Goal: Information Seeking & Learning: Check status

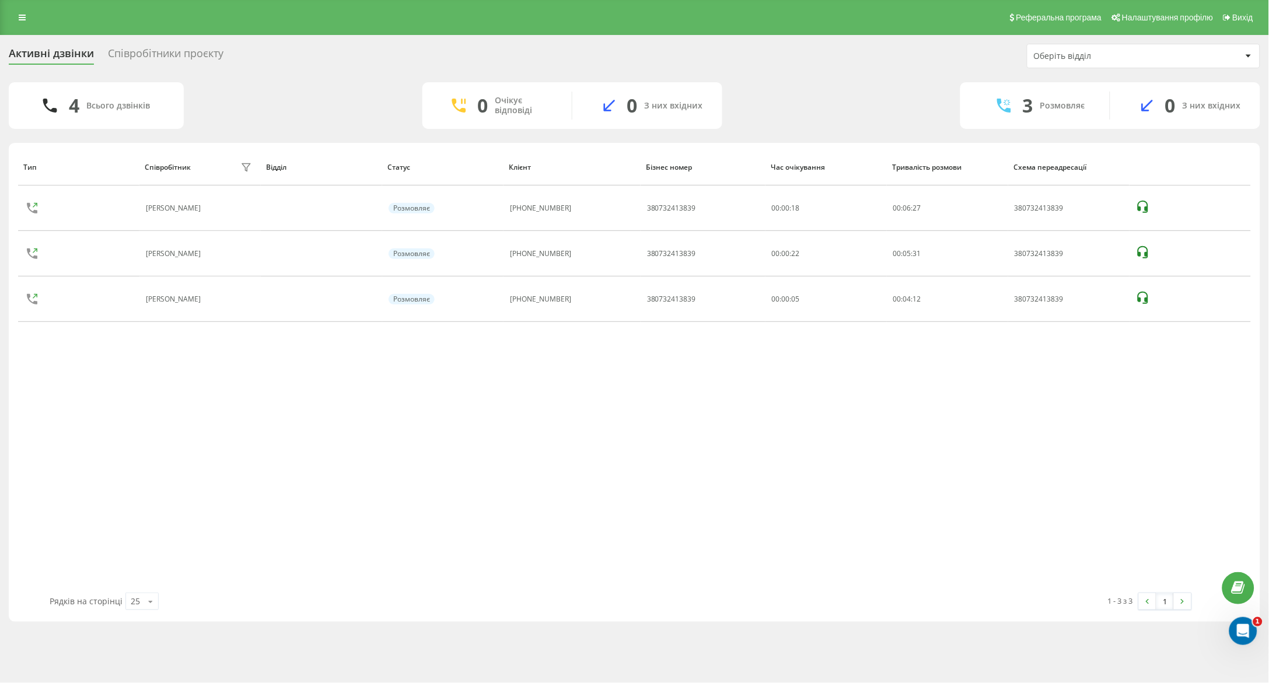
click at [1145, 495] on div "Тип Співробітник фільтру Відділ Статус Клієнт Бізнес номер Час очікування Трива…" at bounding box center [634, 371] width 1233 height 444
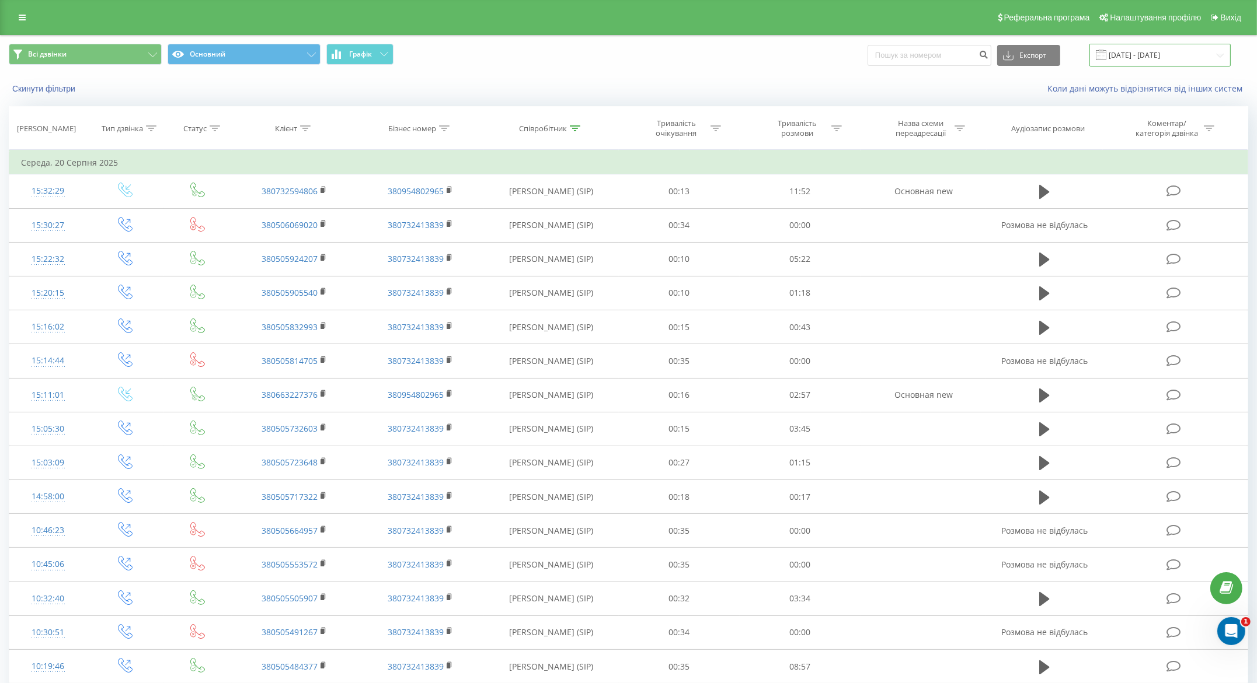
click at [1136, 55] on input "20.08.2025 - 20.08.2025" at bounding box center [1159, 55] width 141 height 23
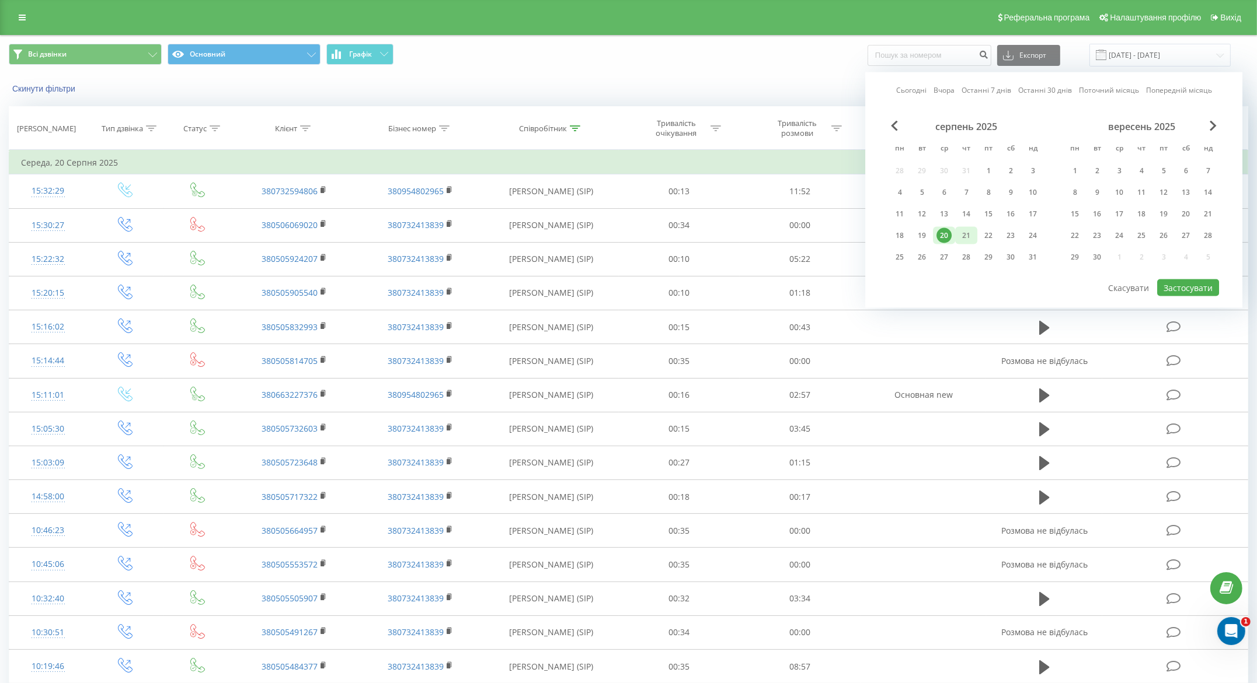
click at [969, 233] on div "21" at bounding box center [965, 235] width 15 height 15
click at [996, 229] on div "22" at bounding box center [988, 235] width 15 height 15
click at [969, 233] on div "21" at bounding box center [965, 235] width 15 height 15
click at [993, 238] on div "22" at bounding box center [988, 235] width 15 height 15
click at [971, 233] on div "21" at bounding box center [965, 235] width 15 height 15
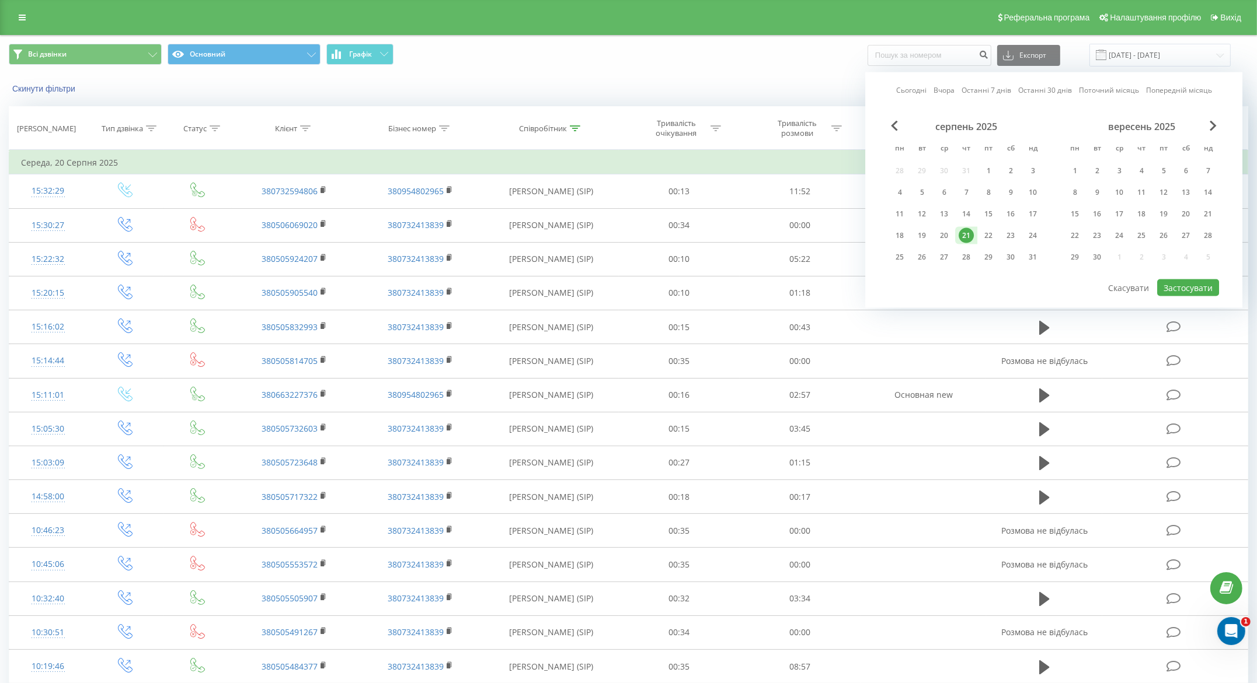
click at [972, 231] on div "21" at bounding box center [965, 235] width 15 height 15
click at [985, 237] on div "22" at bounding box center [988, 235] width 15 height 15
click at [1184, 283] on button "Застосувати" at bounding box center [1188, 288] width 62 height 17
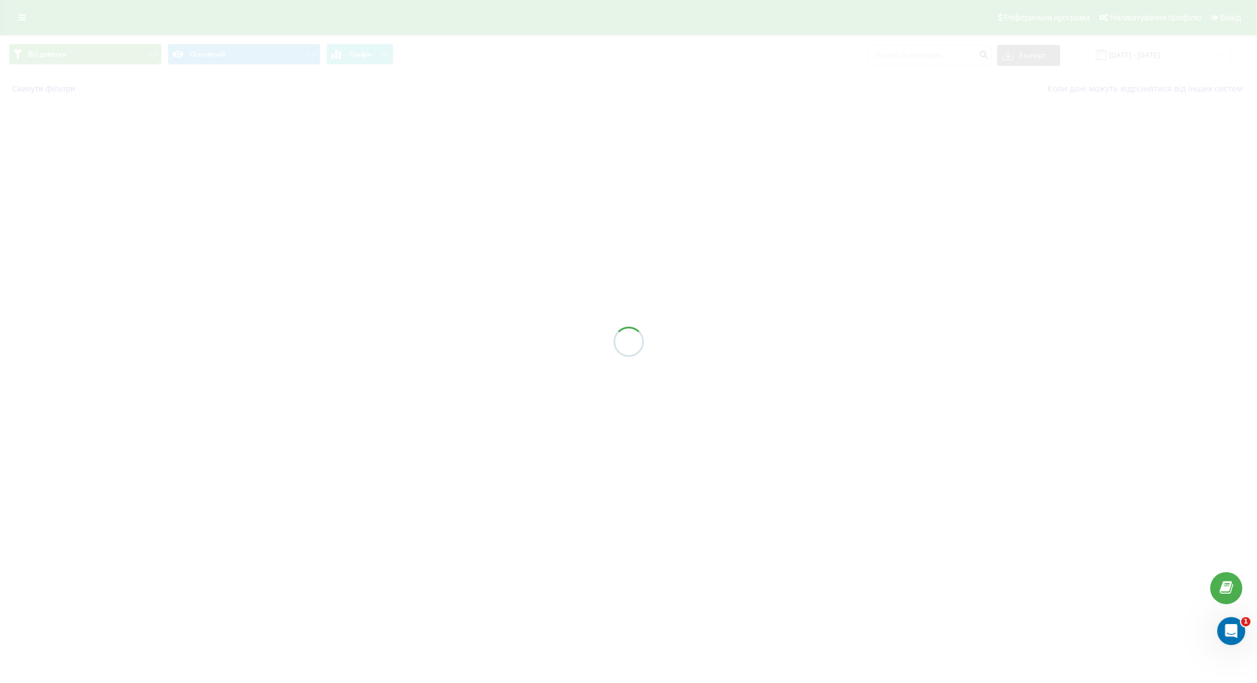
type input "22.08.2025 - 22.08.2025"
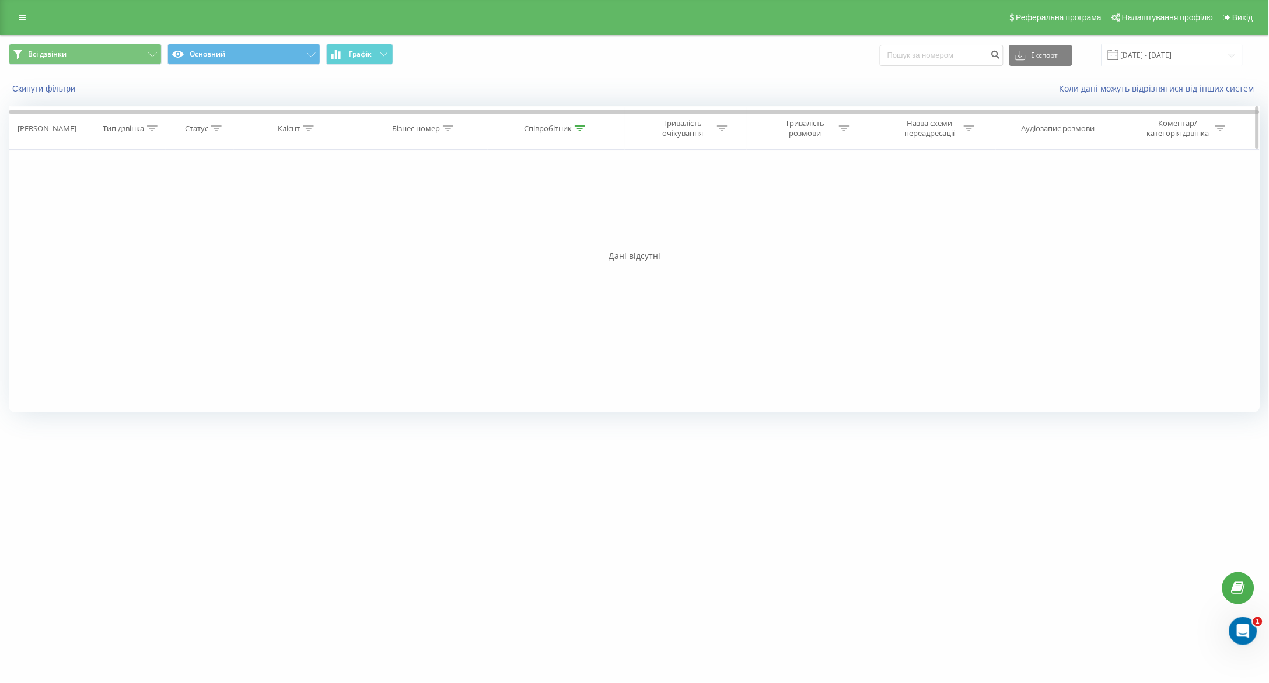
click at [445, 131] on div at bounding box center [448, 129] width 11 height 10
click at [418, 211] on input "text" at bounding box center [425, 212] width 103 height 20
paste input "380988380939"
type input "380988380939"
click at [451, 238] on span "OK" at bounding box center [449, 235] width 33 height 18
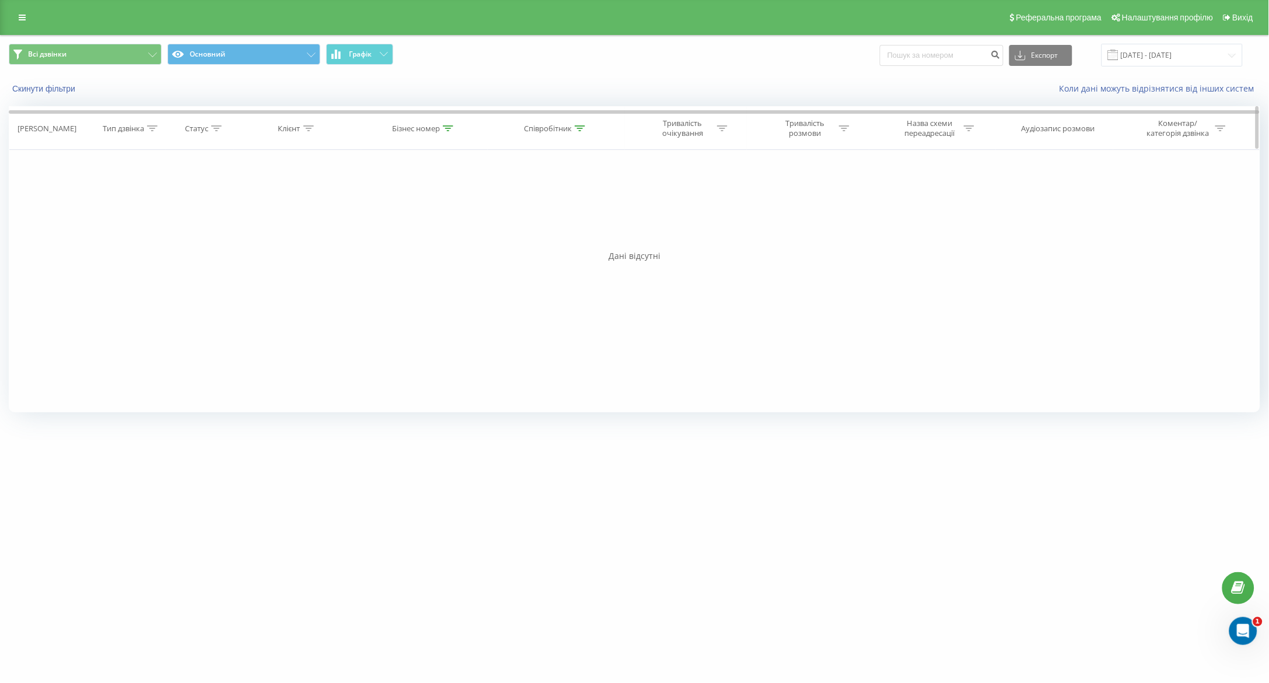
click at [577, 124] on div at bounding box center [580, 129] width 11 height 10
click at [587, 214] on input "понуркін" at bounding box center [556, 212] width 103 height 20
type input "п"
click at [568, 242] on span "OK" at bounding box center [581, 235] width 33 height 18
click at [451, 130] on icon at bounding box center [448, 128] width 11 height 6
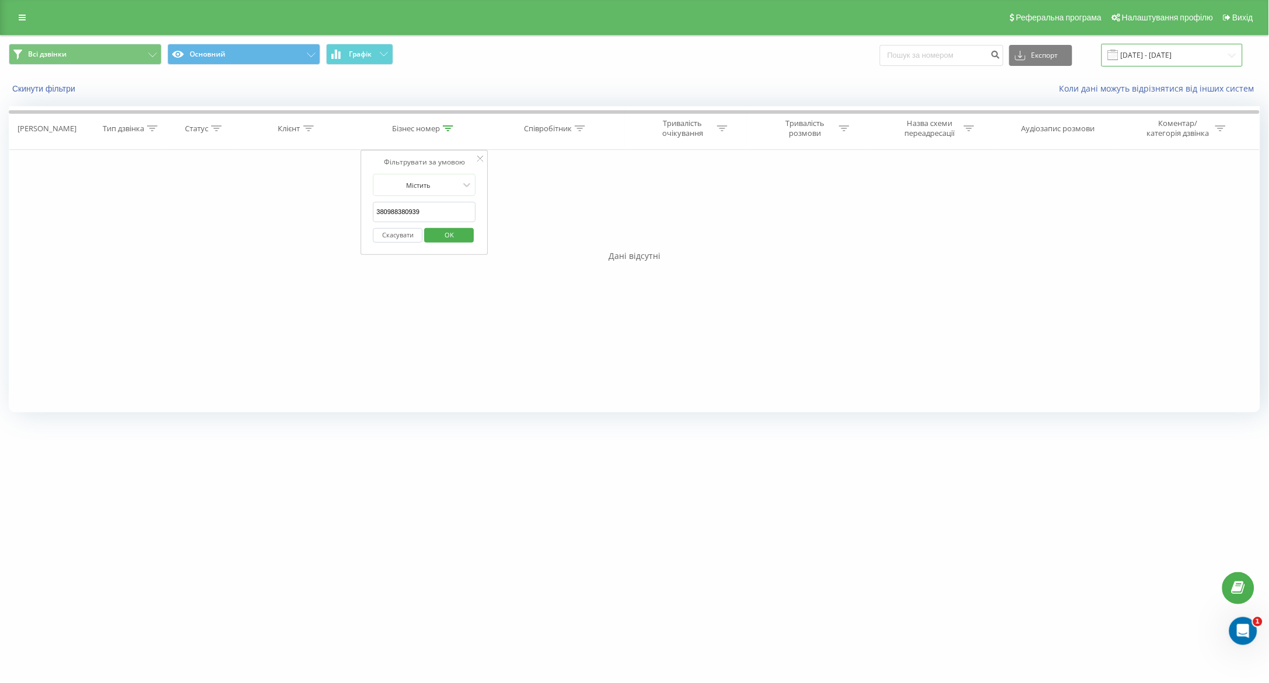
click at [1162, 62] on input "22.08.2025 - 22.08.2025" at bounding box center [1172, 55] width 141 height 23
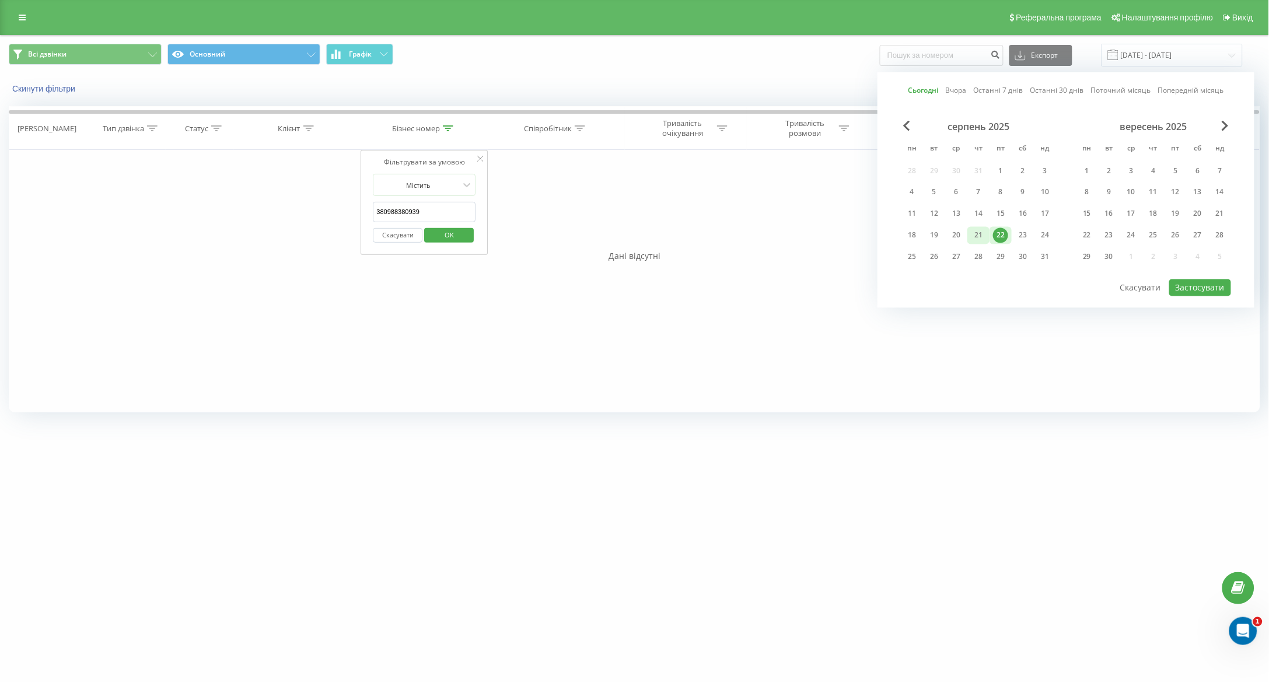
click at [976, 242] on div "21" at bounding box center [978, 235] width 15 height 15
click at [1002, 238] on div "22" at bounding box center [1000, 235] width 15 height 15
click at [1190, 289] on button "Застосувати" at bounding box center [1201, 288] width 62 height 17
type input "[DATE] - [DATE]"
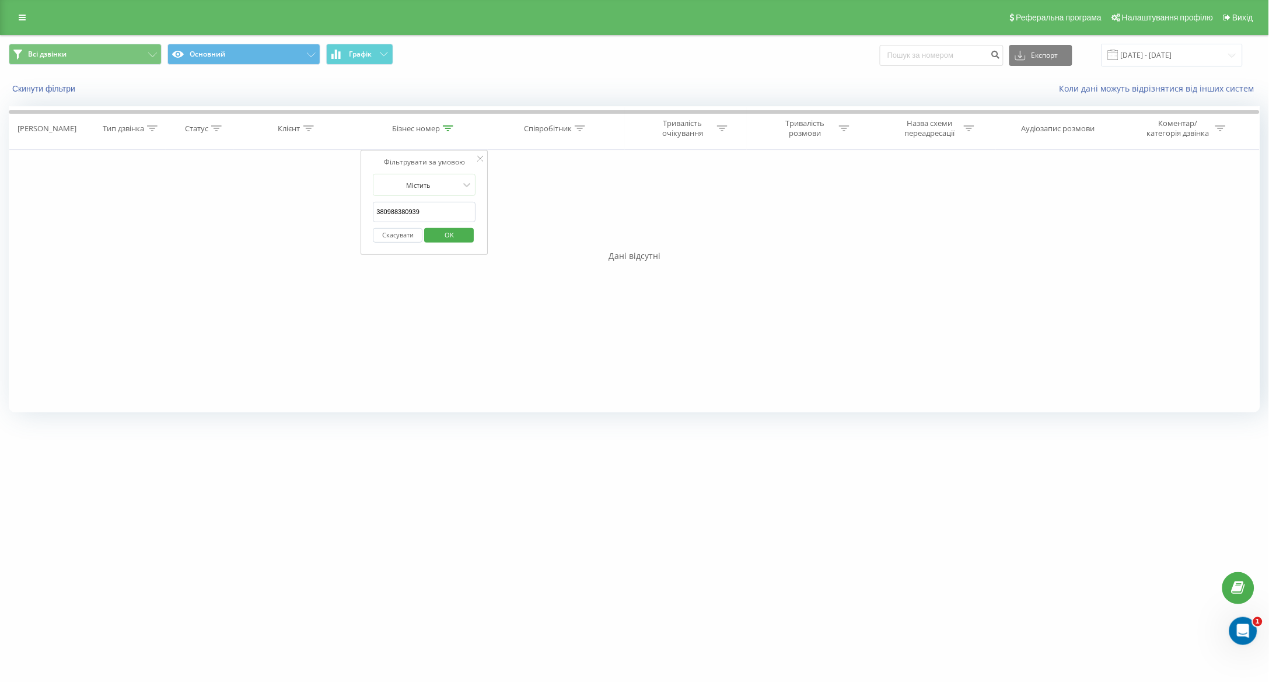
click at [821, 328] on div "Фільтрувати за умовою Дорівнює Введіть значення Скасувати OK Фільтрувати за умо…" at bounding box center [635, 281] width 1252 height 263
click at [456, 234] on span "OK" at bounding box center [449, 235] width 33 height 18
click at [871, 392] on div "Фільтрувати за умовою Дорівнює Введіть значення Скасувати OK Фільтрувати за умо…" at bounding box center [635, 281] width 1252 height 263
click at [583, 130] on icon at bounding box center [580, 128] width 11 height 6
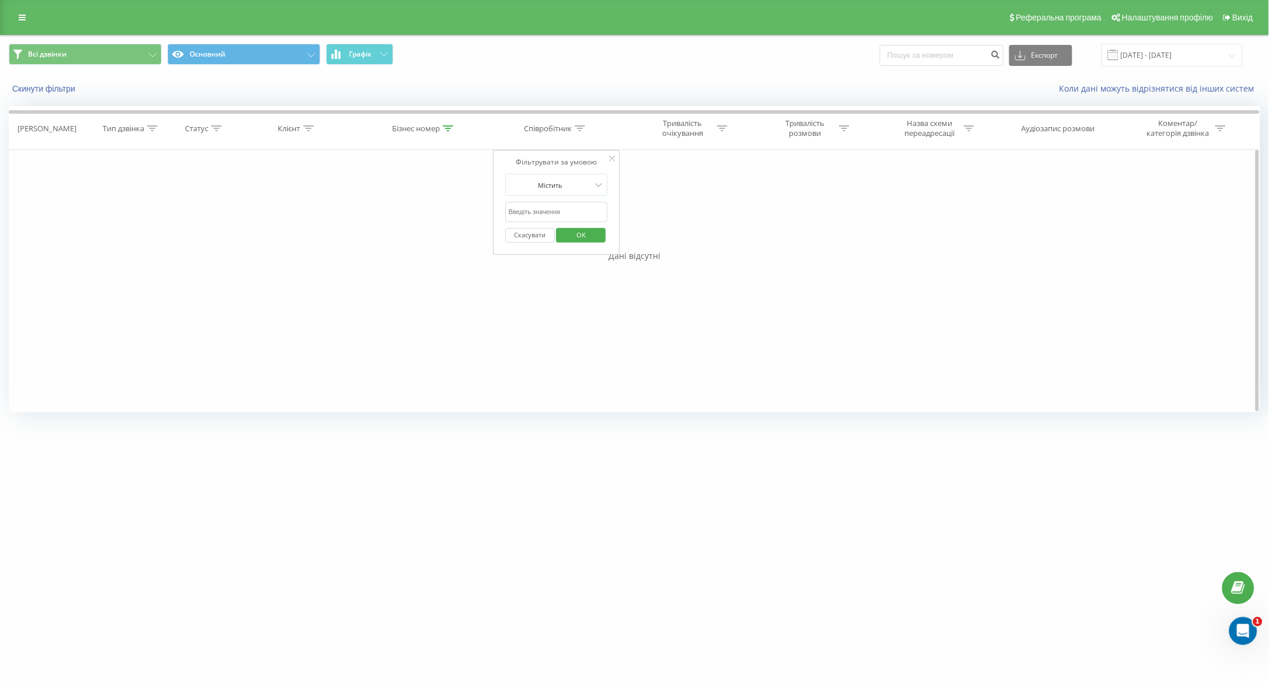
click at [988, 309] on div "Фільтрувати за умовою Дорівнює Введіть значення Скасувати OK Фільтрувати за умо…" at bounding box center [635, 281] width 1252 height 263
click at [579, 125] on icon at bounding box center [580, 128] width 11 height 6
click at [594, 239] on span "OK" at bounding box center [581, 235] width 33 height 18
click at [444, 125] on icon at bounding box center [448, 128] width 11 height 6
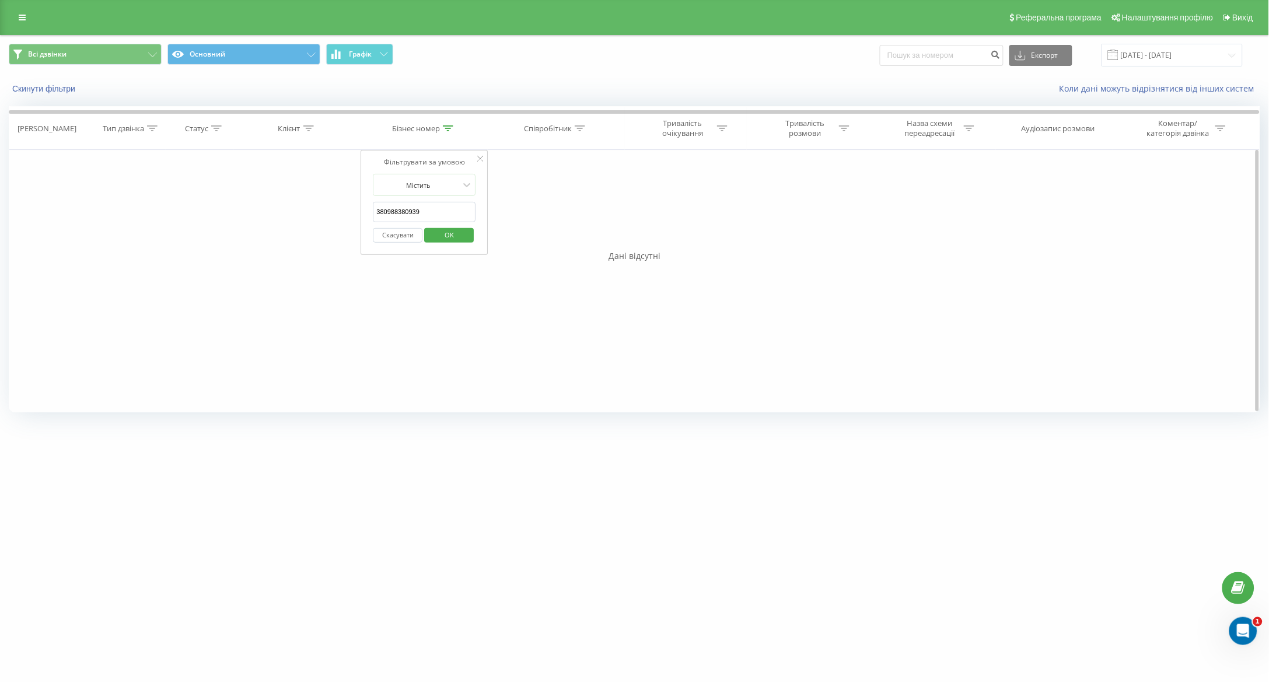
click at [448, 221] on input "380988380939" at bounding box center [425, 212] width 103 height 20
type input "3"
click at [462, 232] on span "OK" at bounding box center [449, 235] width 33 height 18
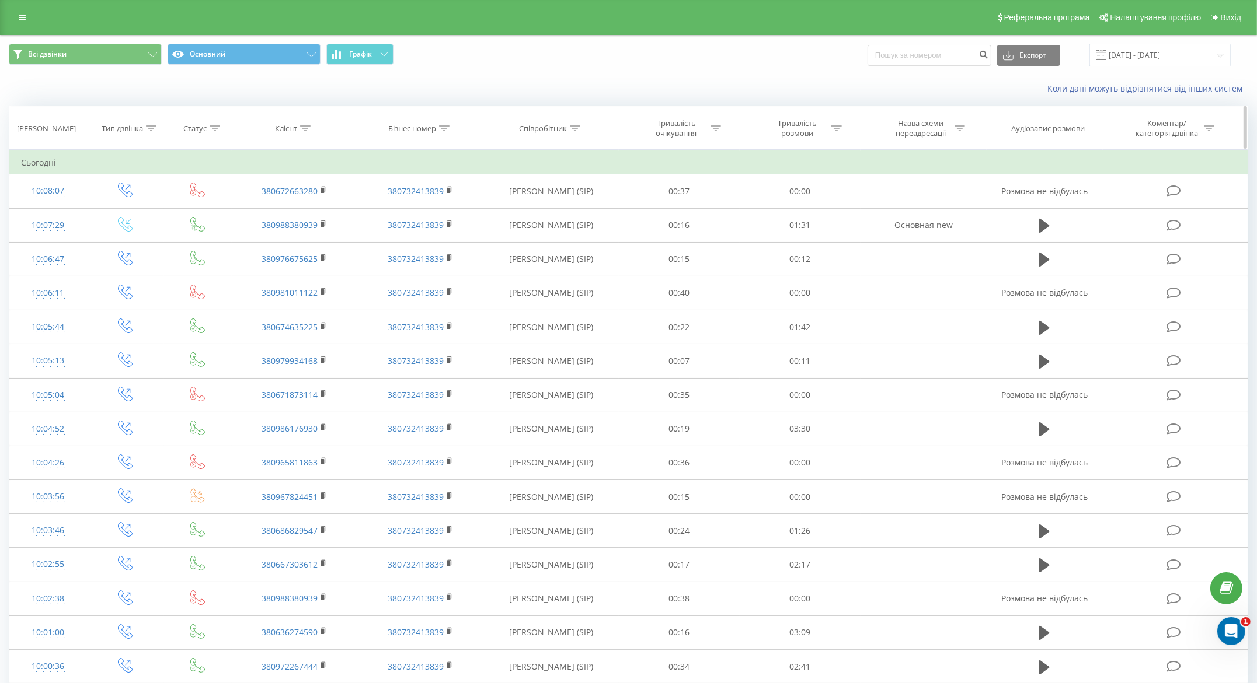
click at [306, 131] on div at bounding box center [305, 129] width 11 height 10
click at [306, 124] on div at bounding box center [305, 129] width 11 height 10
click at [278, 214] on input "text" at bounding box center [294, 212] width 103 height 20
paste input "380988380939"
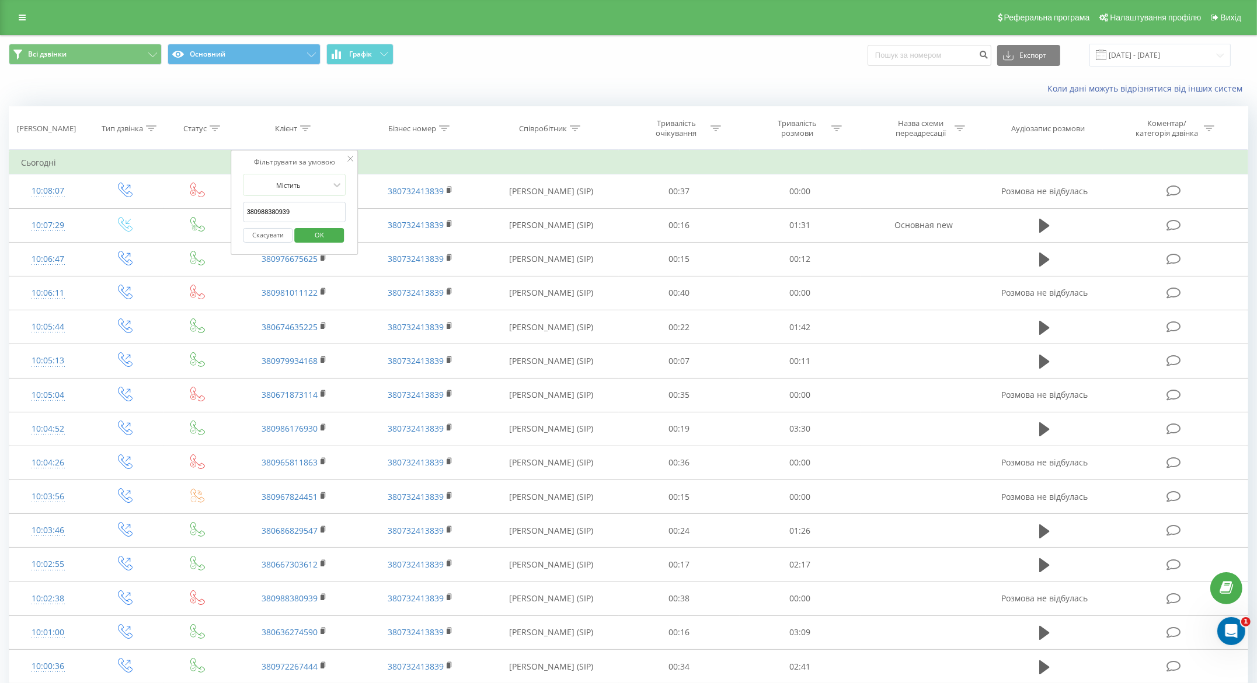
type input "380988380939"
click at [326, 236] on span "OK" at bounding box center [319, 235] width 33 height 18
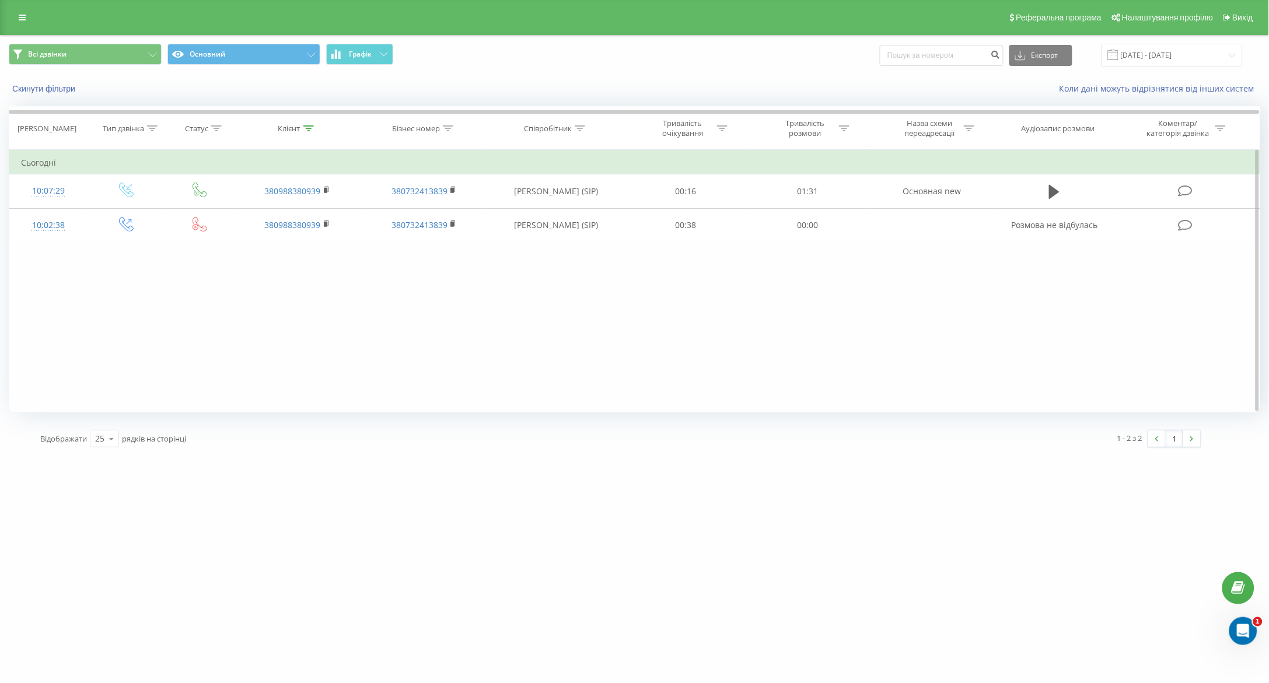
click at [666, 350] on div "Фільтрувати за умовою Дорівнює Введіть значення Скасувати OK Фільтрувати за умо…" at bounding box center [635, 281] width 1252 height 263
click at [1148, 50] on input "[DATE] - [DATE]" at bounding box center [1172, 55] width 141 height 23
click at [724, 344] on div "Фільтрувати за умовою Дорівнює Введіть значення Скасувати OK Фільтрувати за умо…" at bounding box center [635, 281] width 1252 height 263
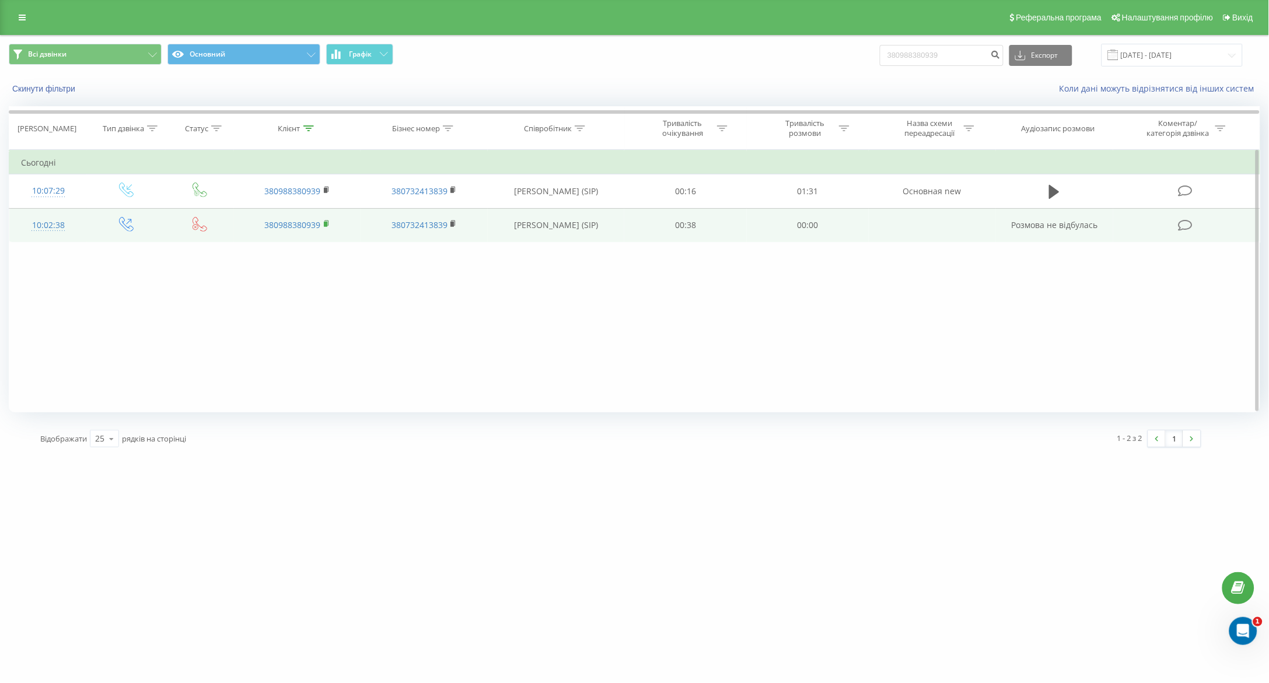
click at [327, 223] on icon at bounding box center [327, 224] width 6 height 8
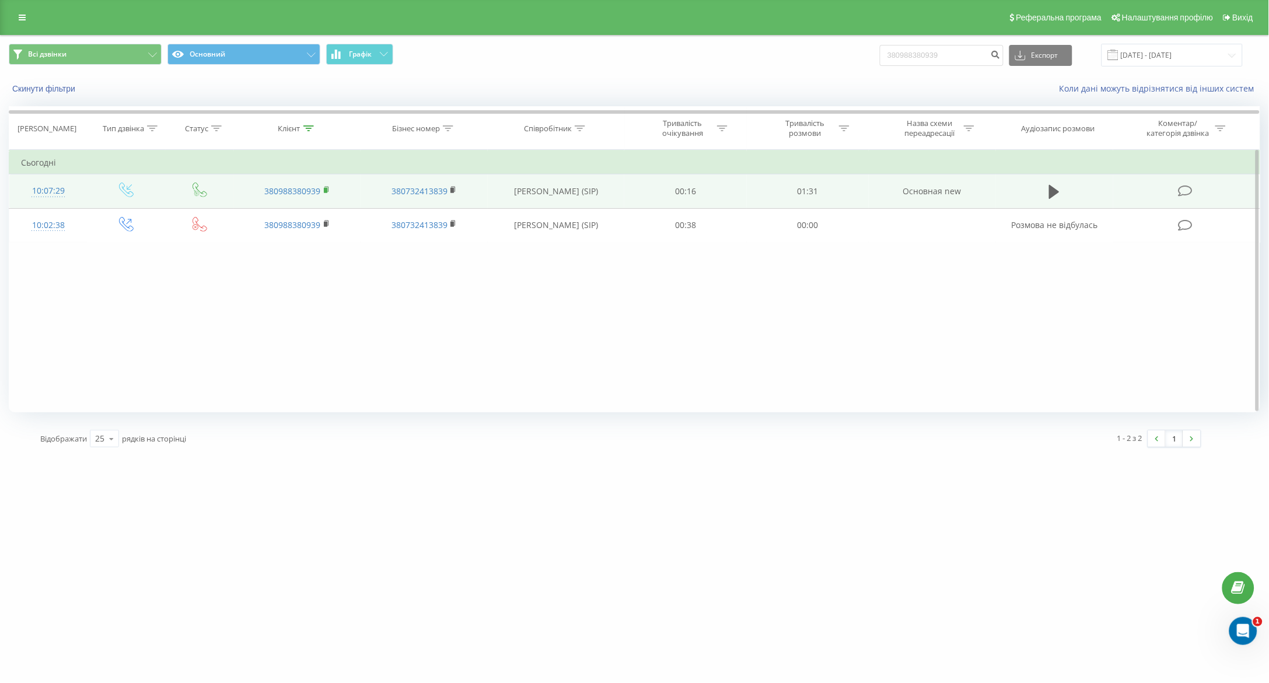
click at [324, 191] on rect at bounding box center [326, 190] width 4 height 5
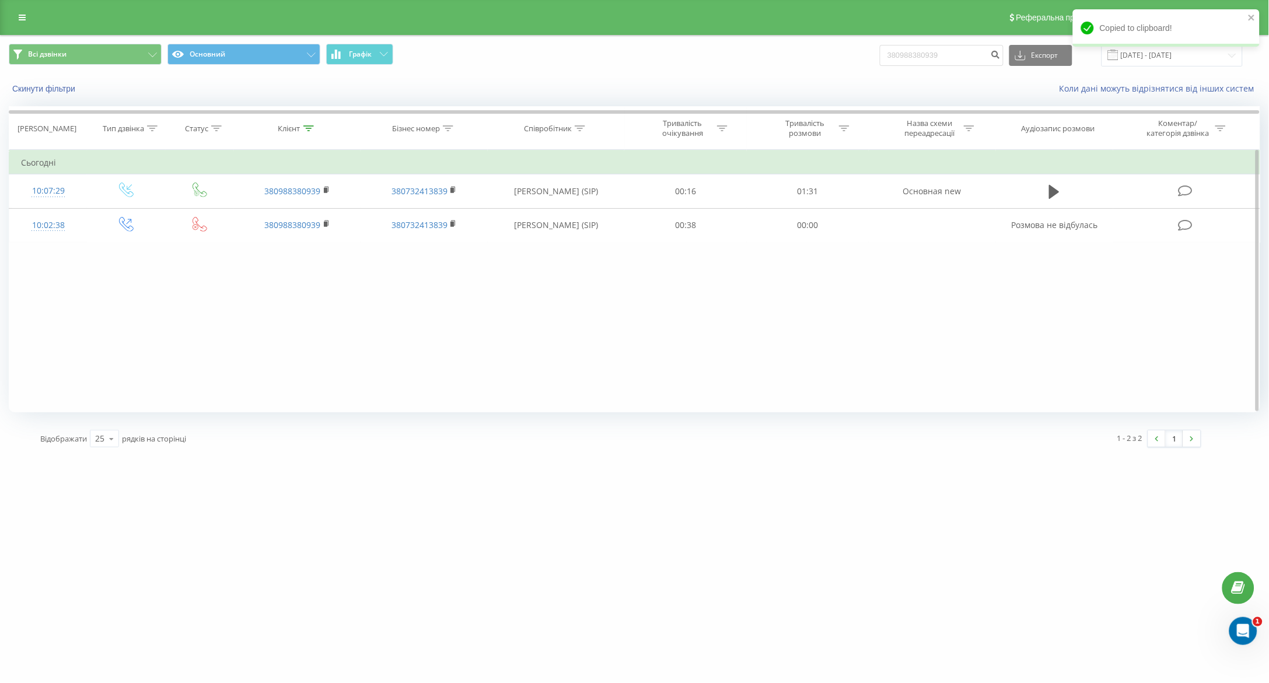
click at [316, 267] on div "Фільтрувати за умовою Дорівнює Введіть значення Скасувати OK Фільтрувати за умо…" at bounding box center [635, 281] width 1252 height 263
click at [312, 127] on icon at bounding box center [309, 128] width 11 height 6
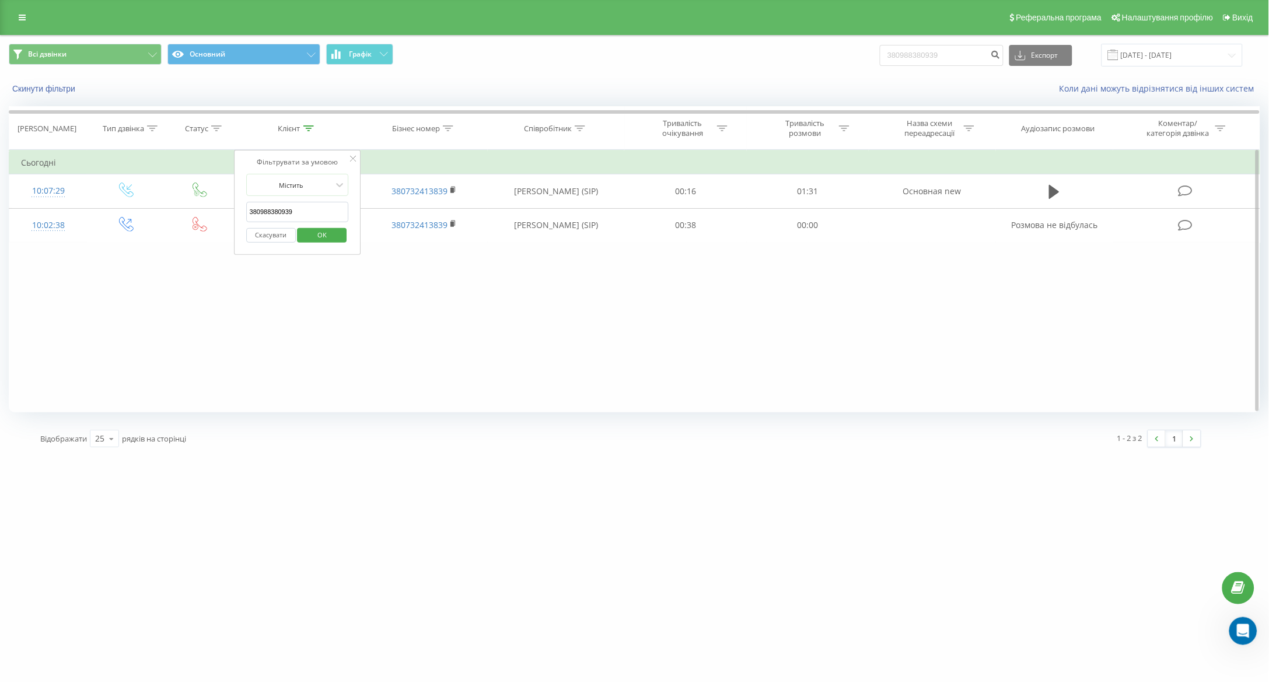
drag, startPoint x: 326, startPoint y: 214, endPoint x: 266, endPoint y: 207, distance: 60.5
click at [266, 207] on input "380988380939" at bounding box center [297, 212] width 103 height 20
type input "3"
click at [309, 227] on span "OK" at bounding box center [322, 235] width 33 height 18
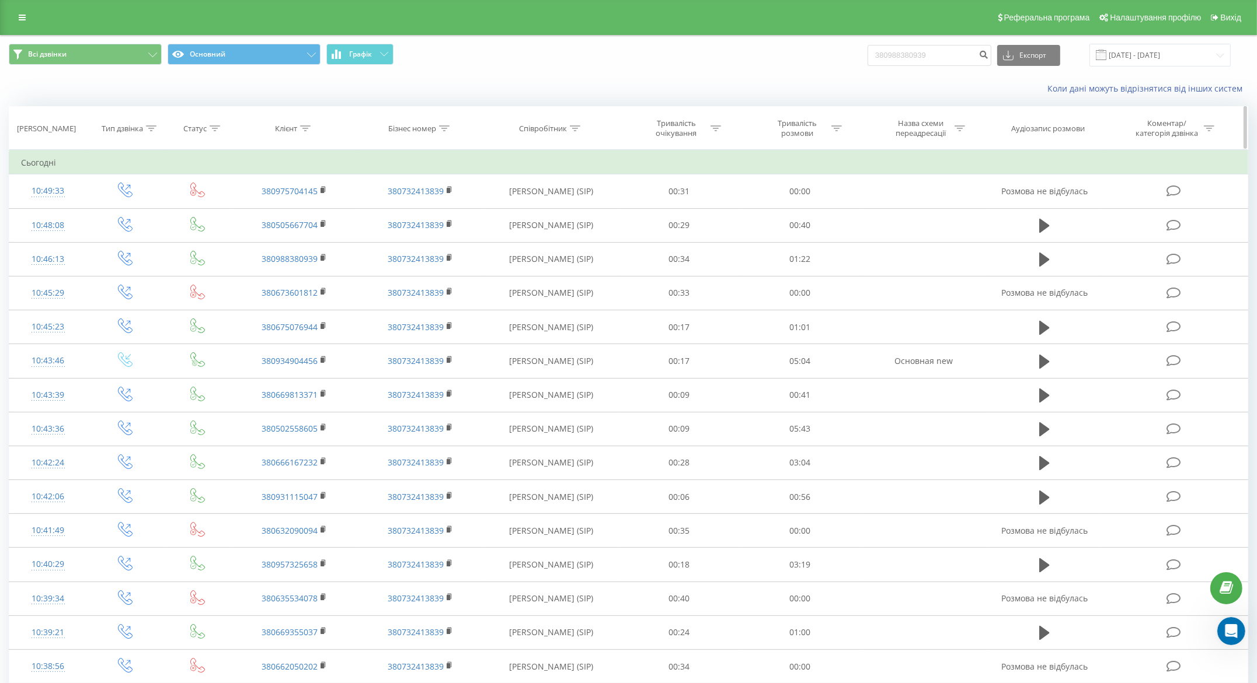
click at [447, 130] on icon at bounding box center [444, 128] width 11 height 6
click at [437, 205] on input "text" at bounding box center [420, 212] width 103 height 20
click at [574, 130] on div at bounding box center [575, 129] width 11 height 10
click at [573, 208] on input "text" at bounding box center [551, 212] width 103 height 20
type input "понуркін"
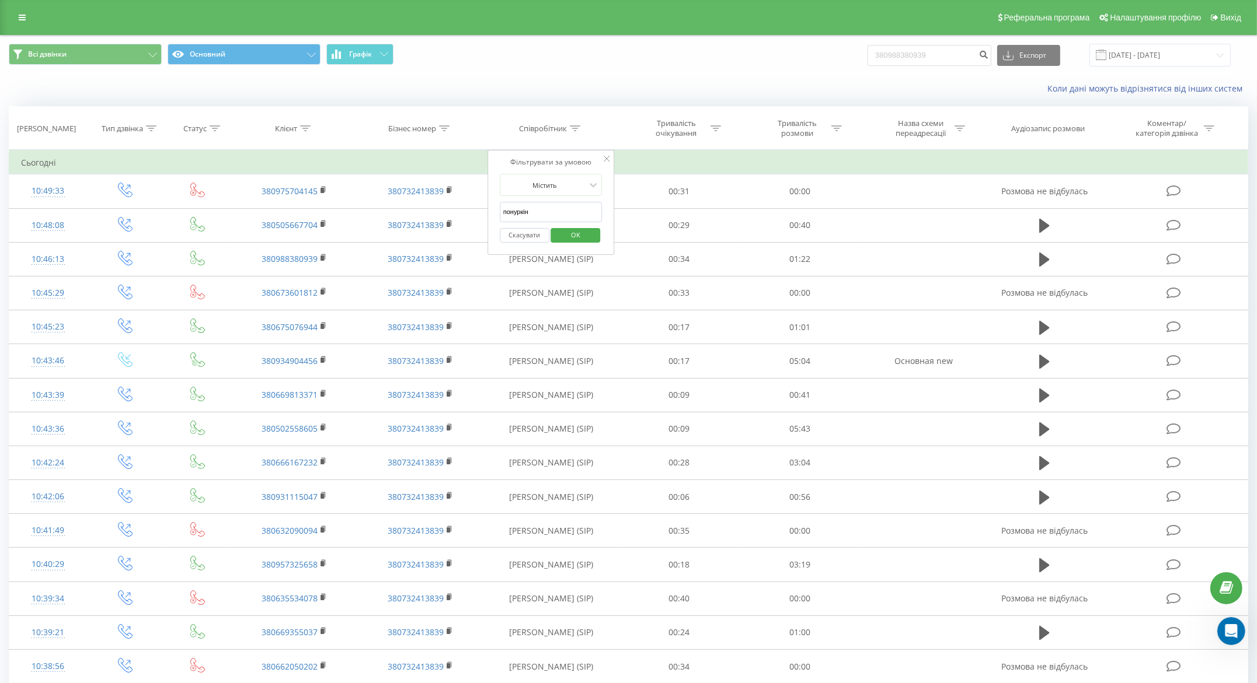
drag, startPoint x: 573, startPoint y: 221, endPoint x: 577, endPoint y: 238, distance: 17.9
click at [577, 238] on span "OK" at bounding box center [575, 235] width 33 height 18
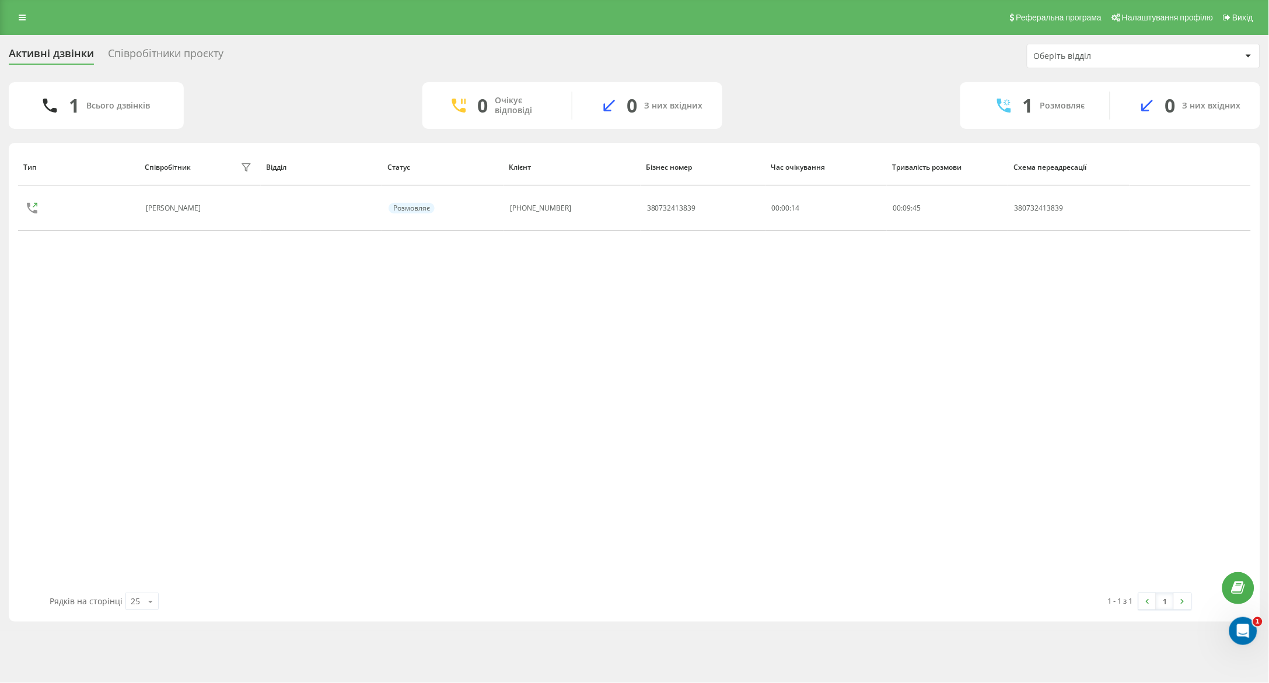
click at [294, 360] on div "Тип Співробітник фільтру Відділ Статус Клієнт Бізнес номер Час очікування Трива…" at bounding box center [634, 371] width 1233 height 444
click at [1243, 628] on icon "Открыть службу сообщений Intercom" at bounding box center [1241, 629] width 8 height 9
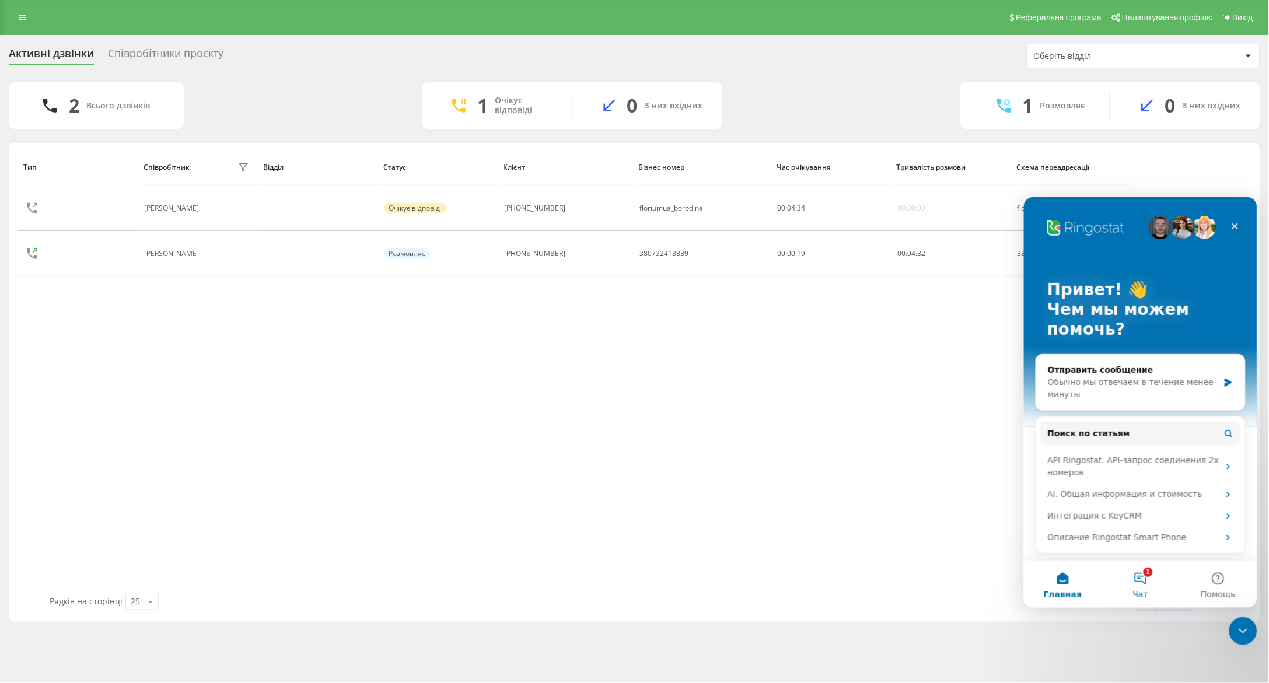
click at [1142, 570] on button "1 Чат" at bounding box center [1140, 584] width 78 height 47
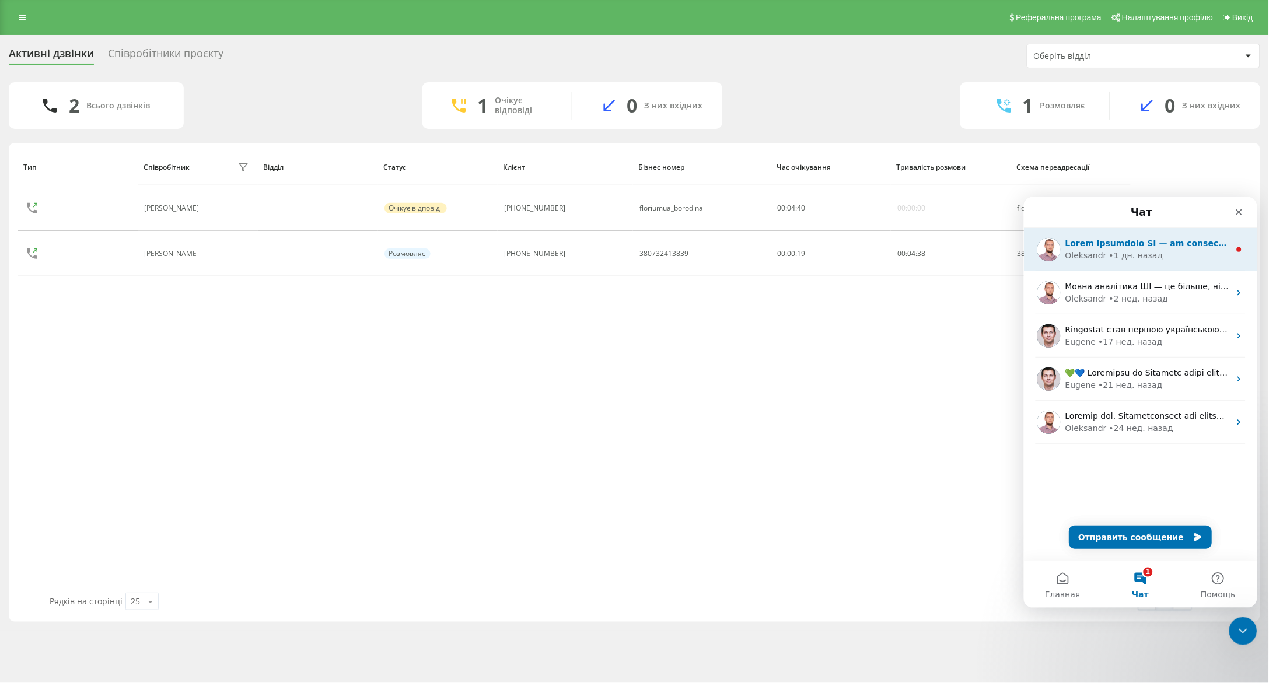
click at [1183, 261] on div "Oleksandr • 1 дн. назад" at bounding box center [1140, 249] width 233 height 43
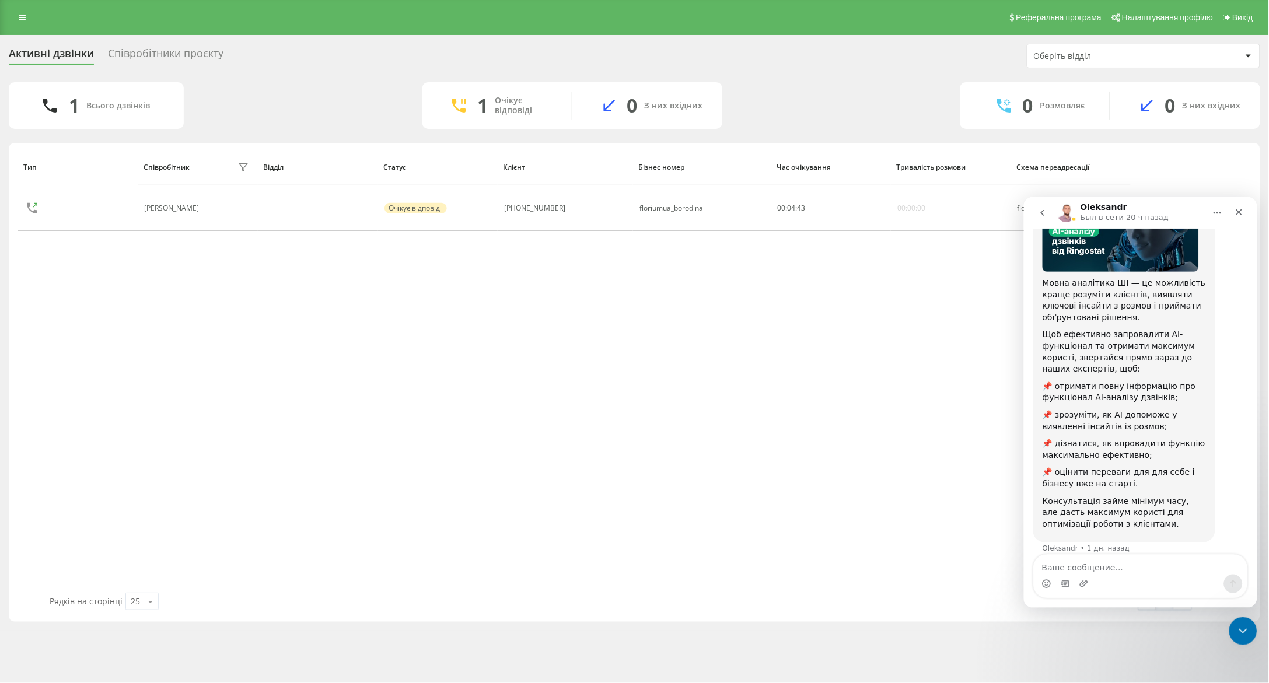
scroll to position [114, 0]
click at [1238, 215] on icon "Закрыть" at bounding box center [1238, 211] width 9 height 9
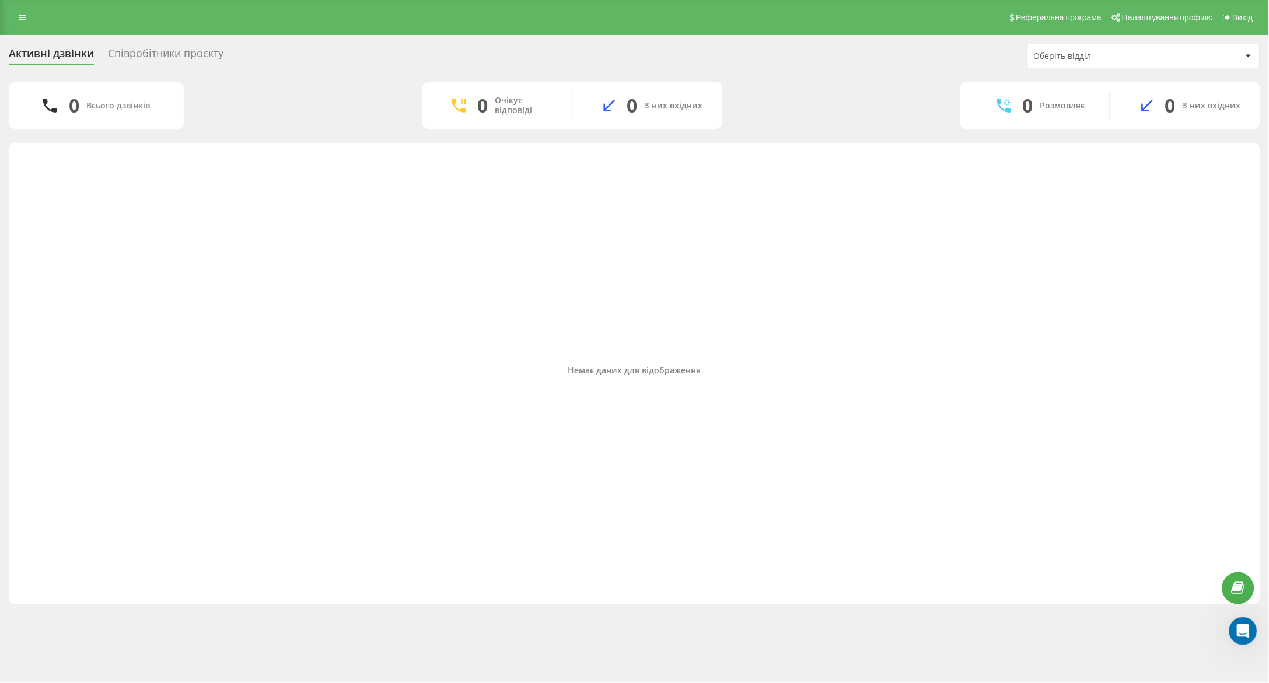
click at [1058, 428] on div "Немає даних для відображення" at bounding box center [634, 371] width 1233 height 444
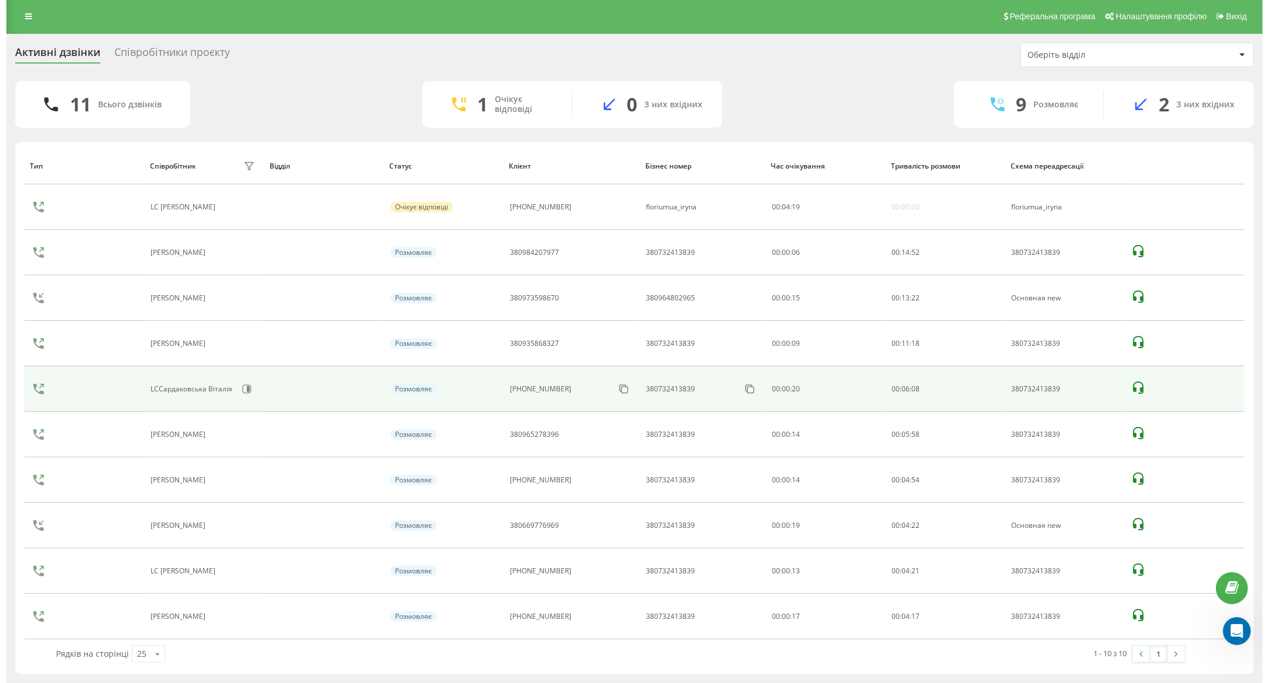
scroll to position [0, 0]
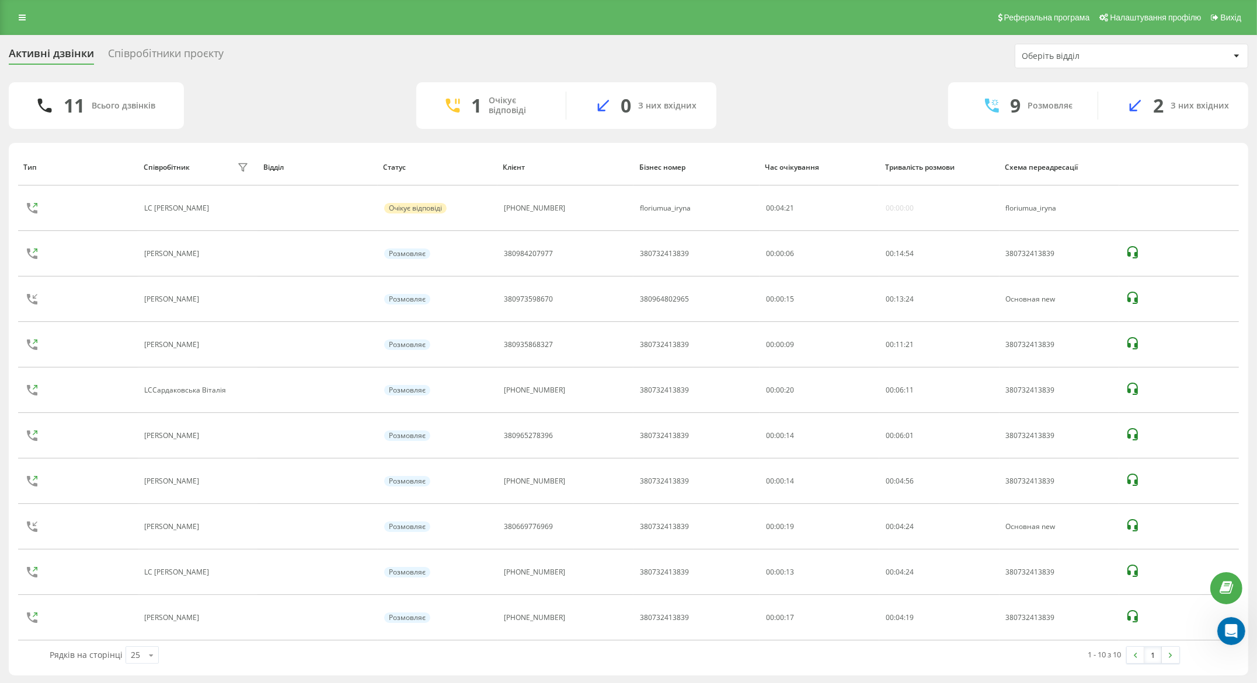
click at [1170, 100] on div "2 З них вхідних" at bounding box center [1173, 106] width 150 height 28
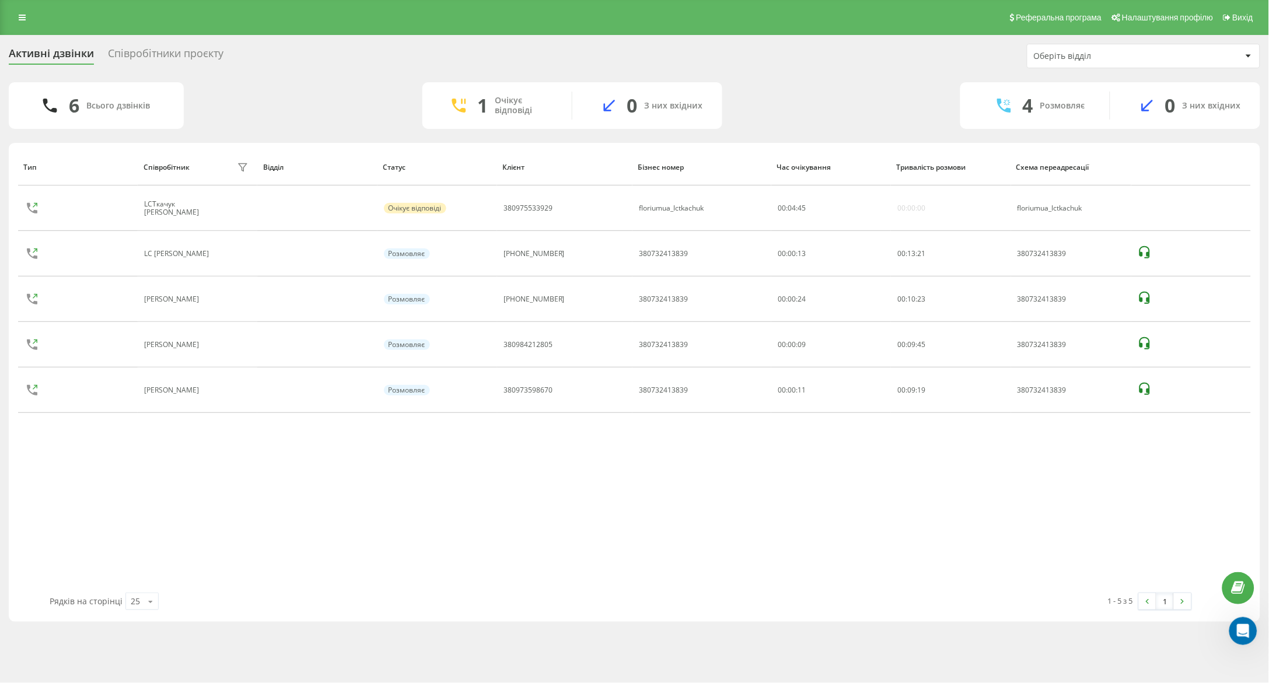
click at [1104, 513] on div "Тип Співробітник фільтру Відділ Статус Клієнт Бізнес номер Час очікування Трива…" at bounding box center [634, 371] width 1233 height 444
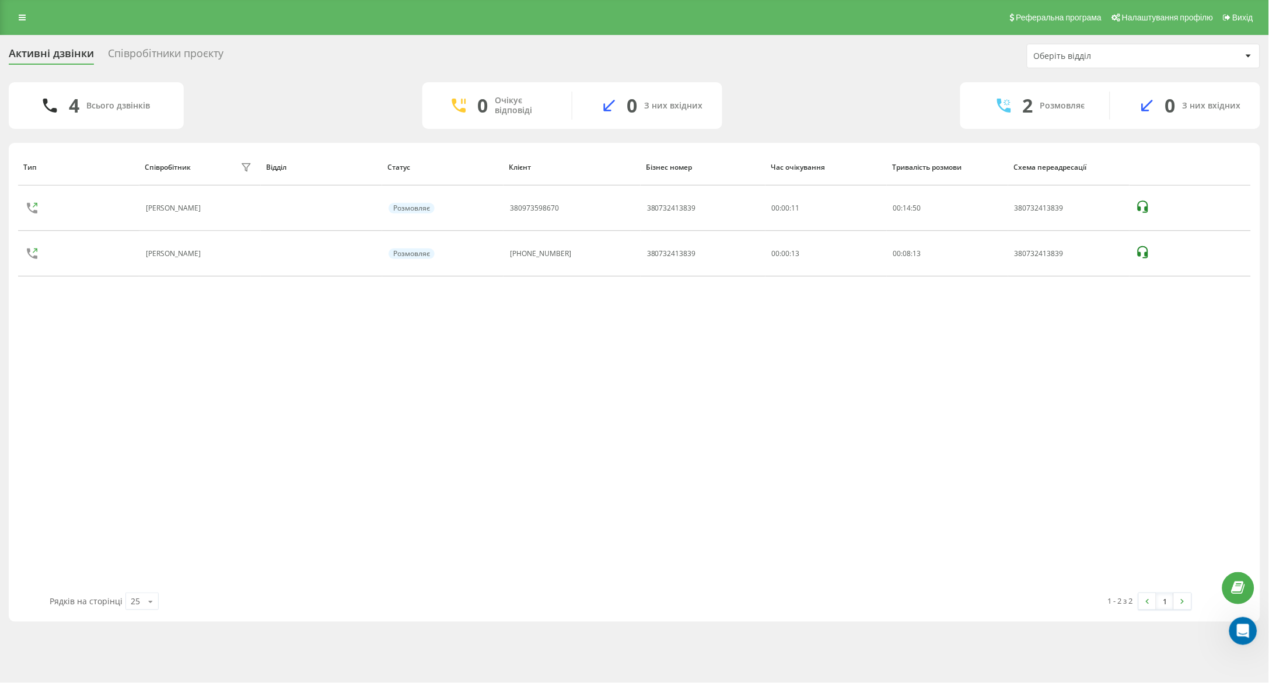
click at [1062, 482] on div "Тип Співробітник фільтру Відділ Статус Клієнт Бізнес номер Час очікування Трива…" at bounding box center [634, 371] width 1233 height 444
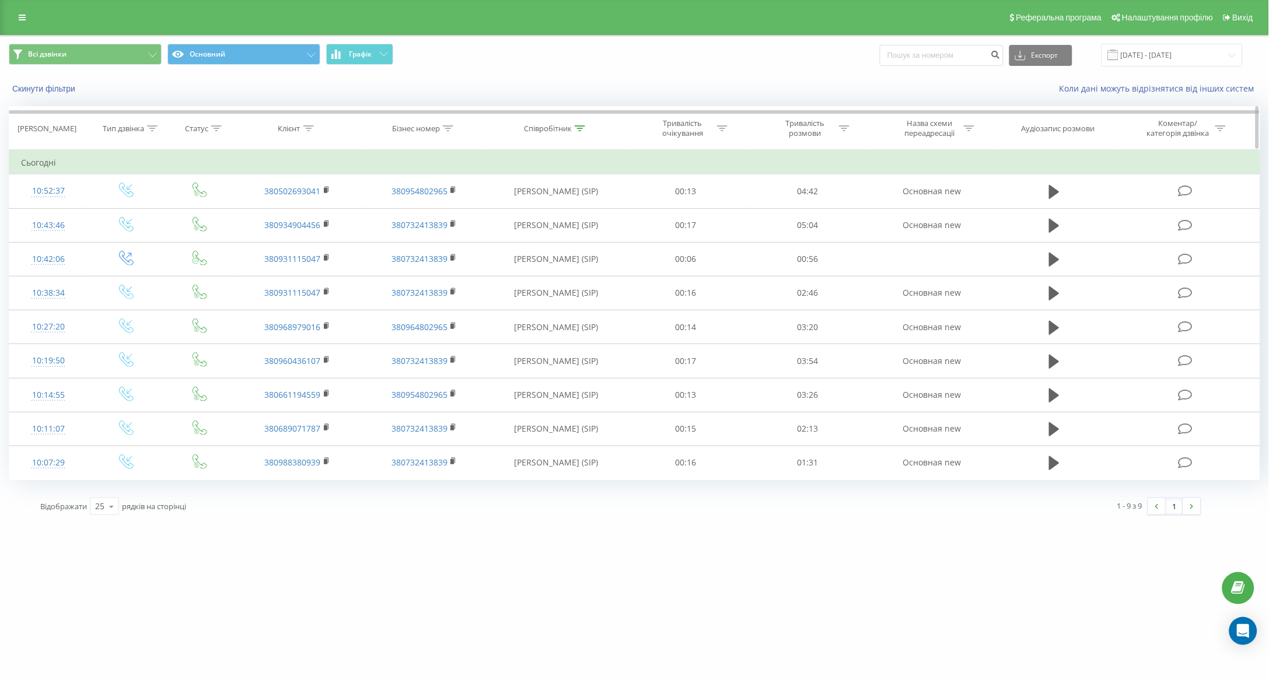
click at [577, 129] on icon at bounding box center [580, 128] width 11 height 6
click at [572, 209] on input "понуркін" at bounding box center [556, 212] width 103 height 20
type input "п"
click button "OK" at bounding box center [581, 235] width 50 height 15
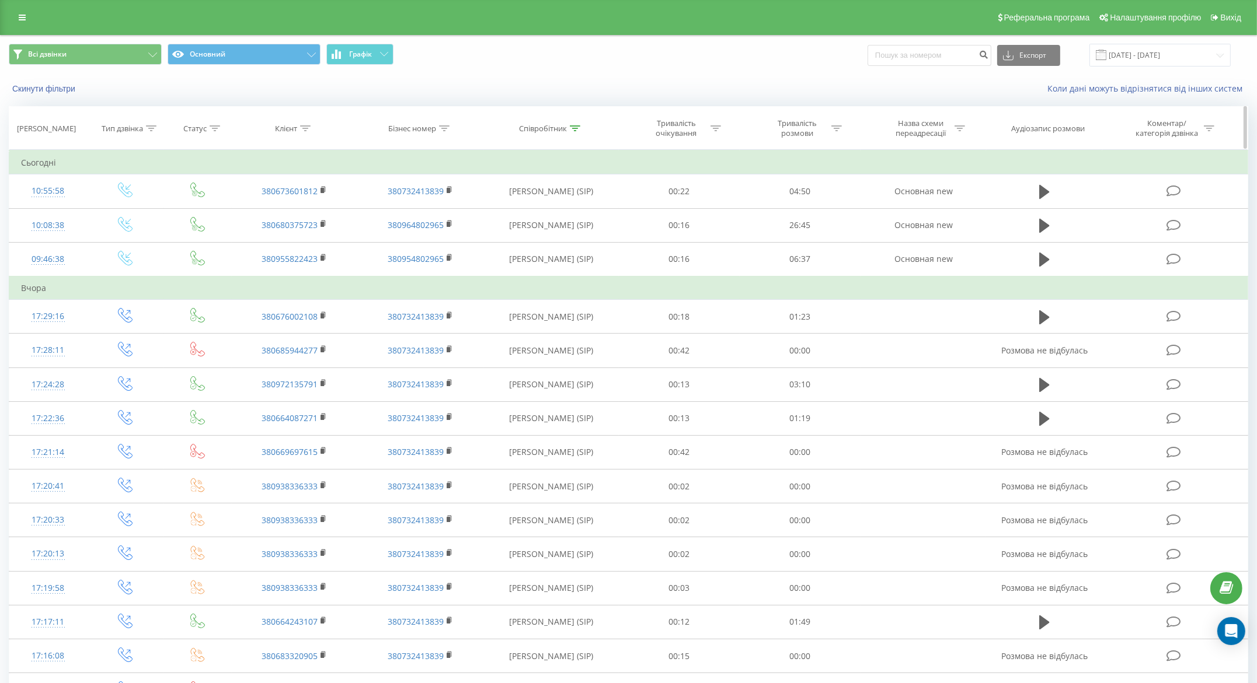
click at [575, 125] on icon at bounding box center [575, 128] width 11 height 6
click at [536, 218] on input "степко" at bounding box center [551, 212] width 103 height 20
type input "с"
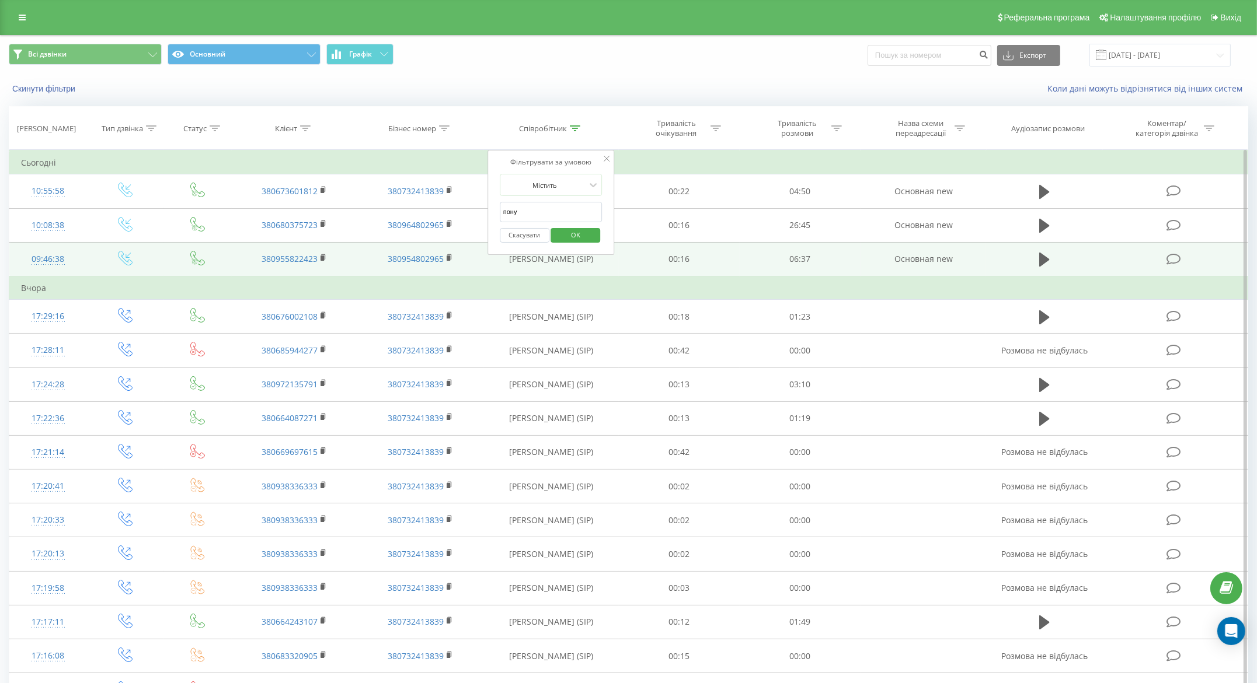
type input "понуркін"
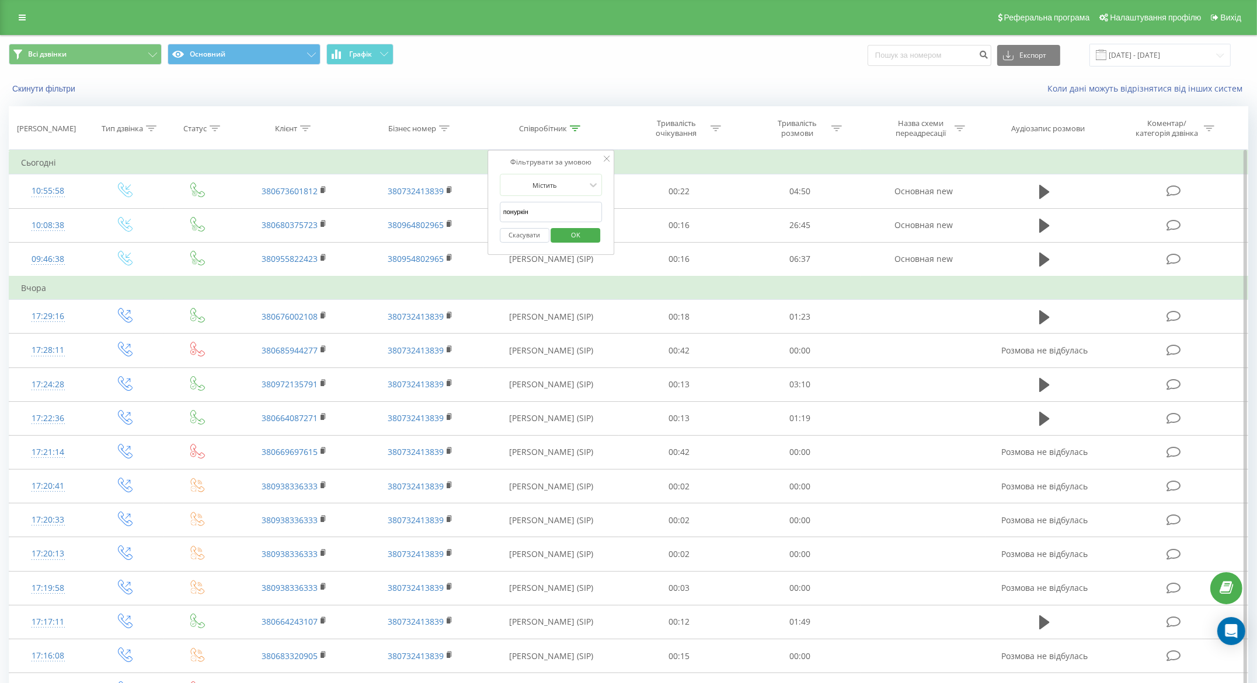
click at [588, 232] on span "OK" at bounding box center [575, 235] width 33 height 18
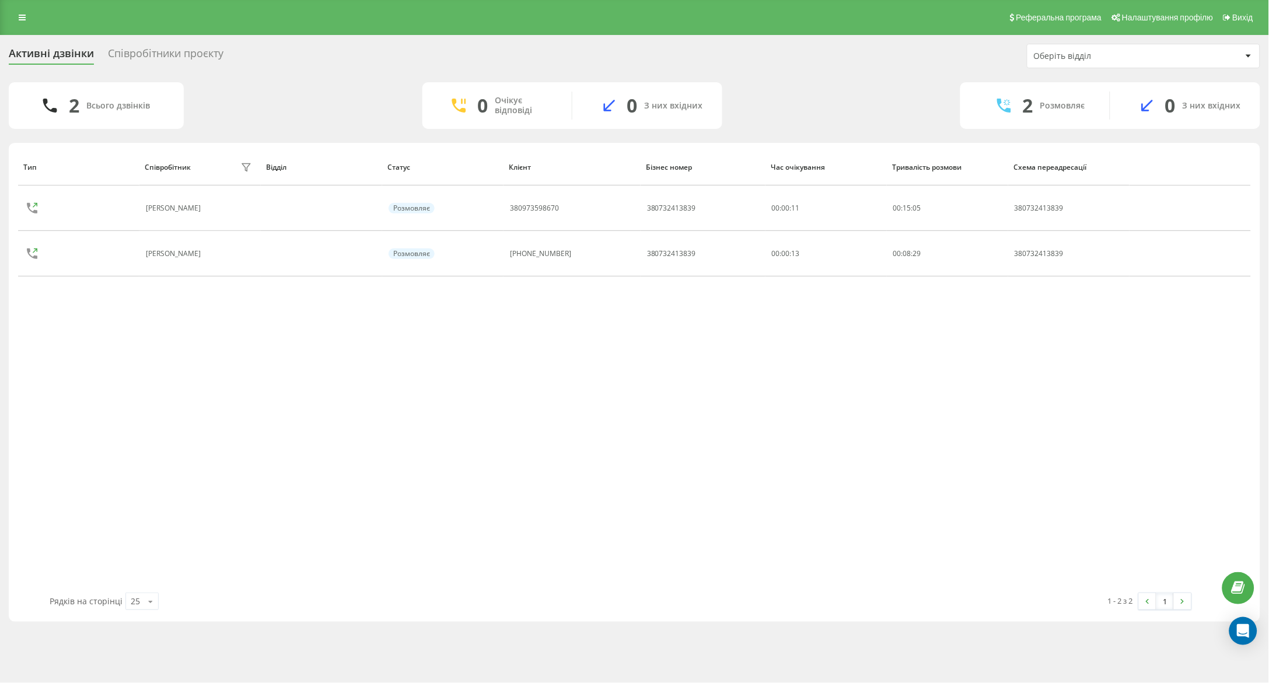
click at [1100, 390] on div "Тип Співробітник фільтру Відділ Статус Клієнт Бізнес номер Час очікування Трива…" at bounding box center [634, 371] width 1233 height 444
click at [1089, 505] on div "Тип Співробітник фільтру Відділ Статус Клієнт Бізнес номер Час очікування Трива…" at bounding box center [634, 371] width 1233 height 444
click at [1047, 457] on div "Тип Співробітник фільтру Відділ Статус Клієнт Бізнес номер Час очікування Трива…" at bounding box center [634, 371] width 1233 height 444
click at [1068, 420] on div "Тип Співробітник фільтру Відділ Статус Клієнт Бізнес номер Час очікування Трива…" at bounding box center [634, 371] width 1233 height 444
click at [1028, 446] on div "Тип Співробітник фільтру Відділ Статус Клієнт Бізнес номер Час очікування Трива…" at bounding box center [634, 371] width 1233 height 444
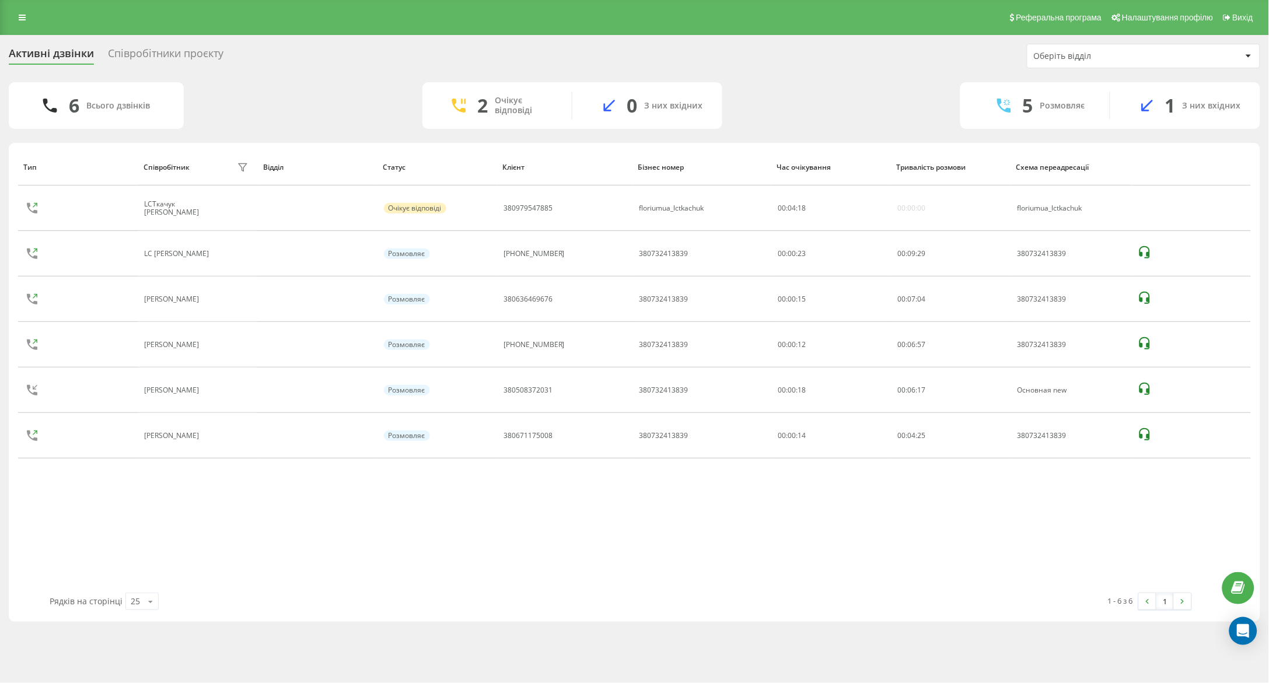
click at [1096, 550] on div "Тип Співробітник фільтру Відділ Статус Клієнт Бізнес номер Час очікування Трива…" at bounding box center [634, 371] width 1233 height 444
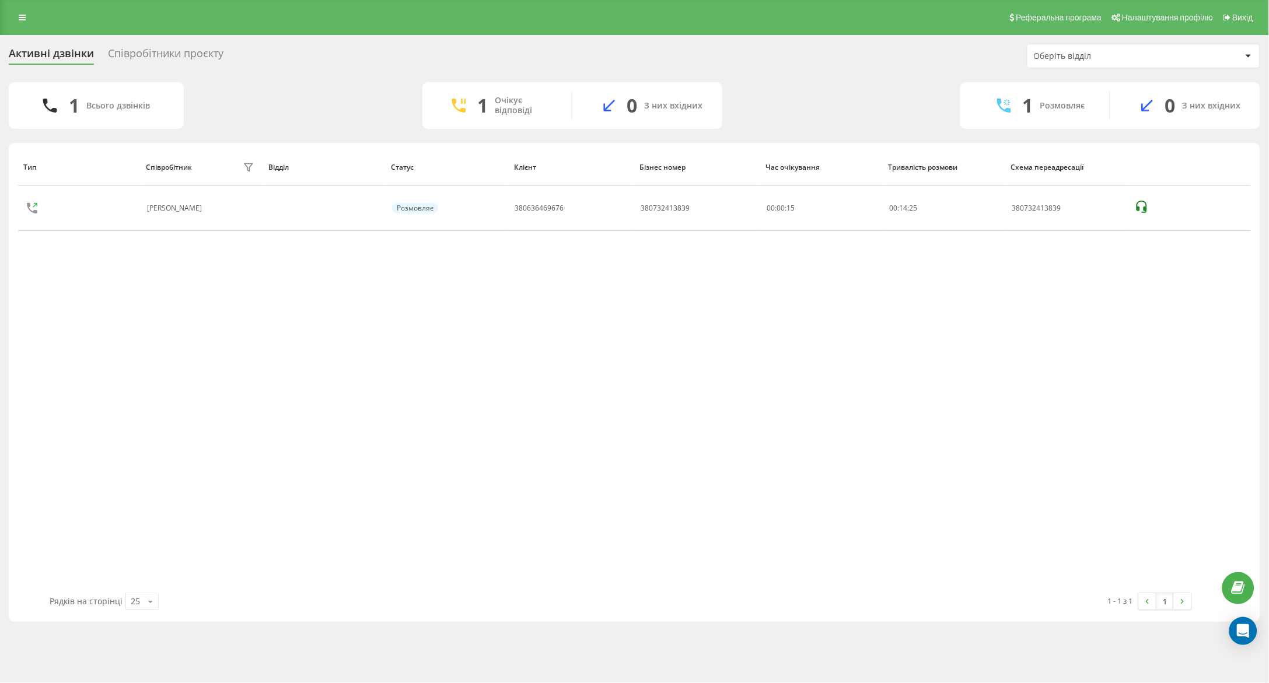
click at [1101, 385] on div "Тип Співробітник фільтру Відділ Статус Клієнт Бізнес номер Час очікування Трива…" at bounding box center [634, 371] width 1233 height 444
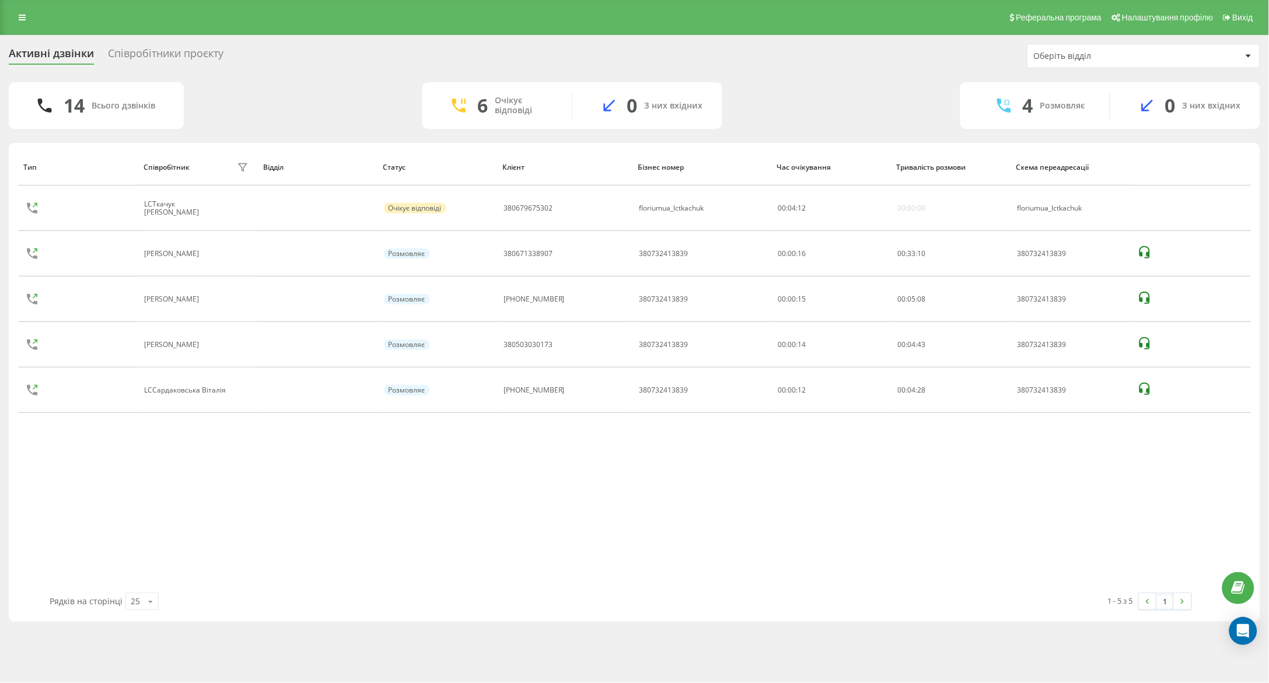
click at [1195, 479] on div "Тип Співробітник фільтру Відділ Статус Клієнт Бізнес номер Час очікування Трива…" at bounding box center [634, 371] width 1233 height 444
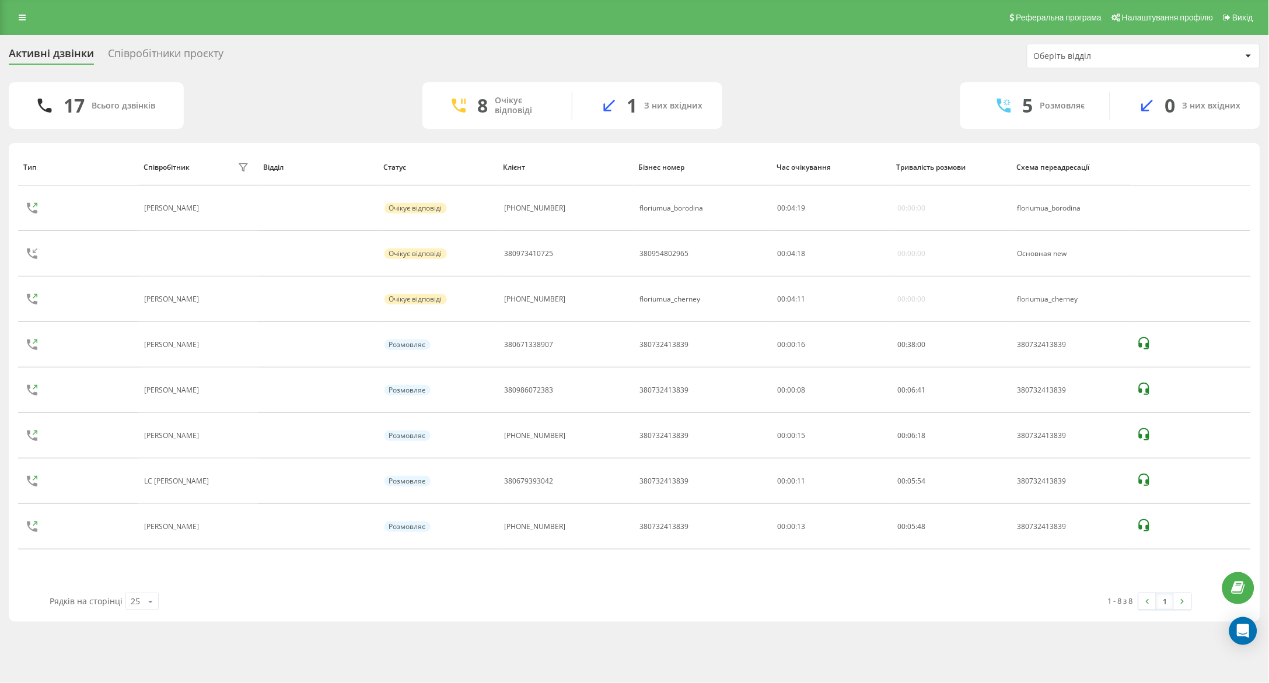
click at [757, 644] on div "Реферальна програма Налаштування профілю Вихід Активні дзвінки Співробітники пр…" at bounding box center [634, 341] width 1269 height 683
